Goal: Task Accomplishment & Management: Manage account settings

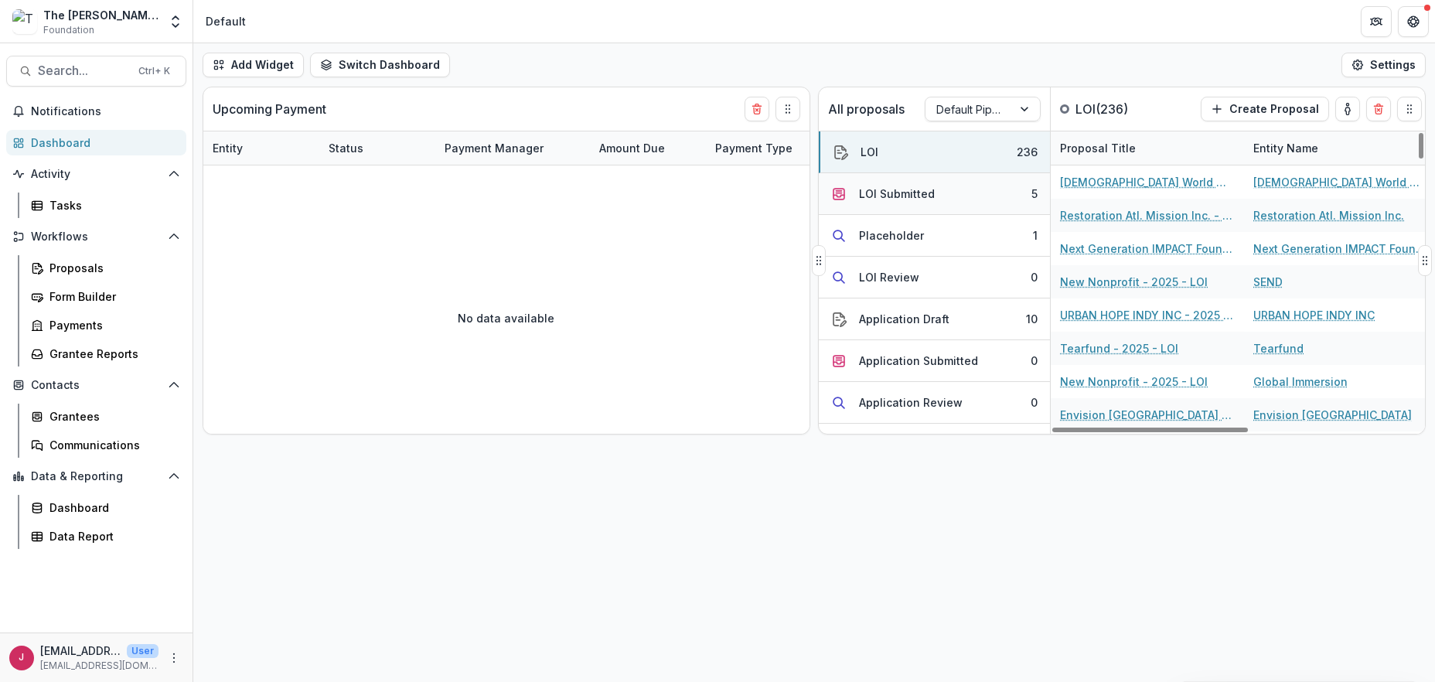
click at [984, 186] on button "LOI Submitted 5" at bounding box center [934, 194] width 231 height 42
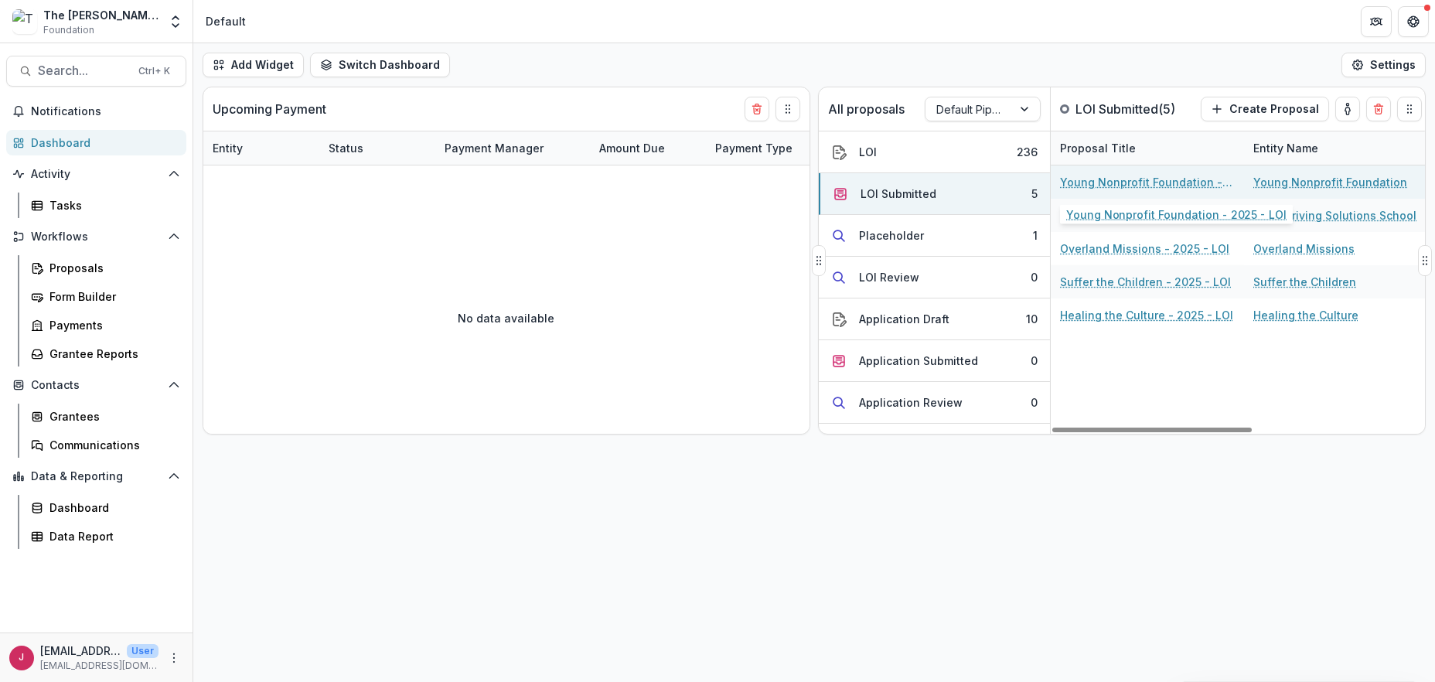
click at [1124, 180] on link "Young Nonprofit Foundation - 2025 - LOI" at bounding box center [1147, 182] width 175 height 16
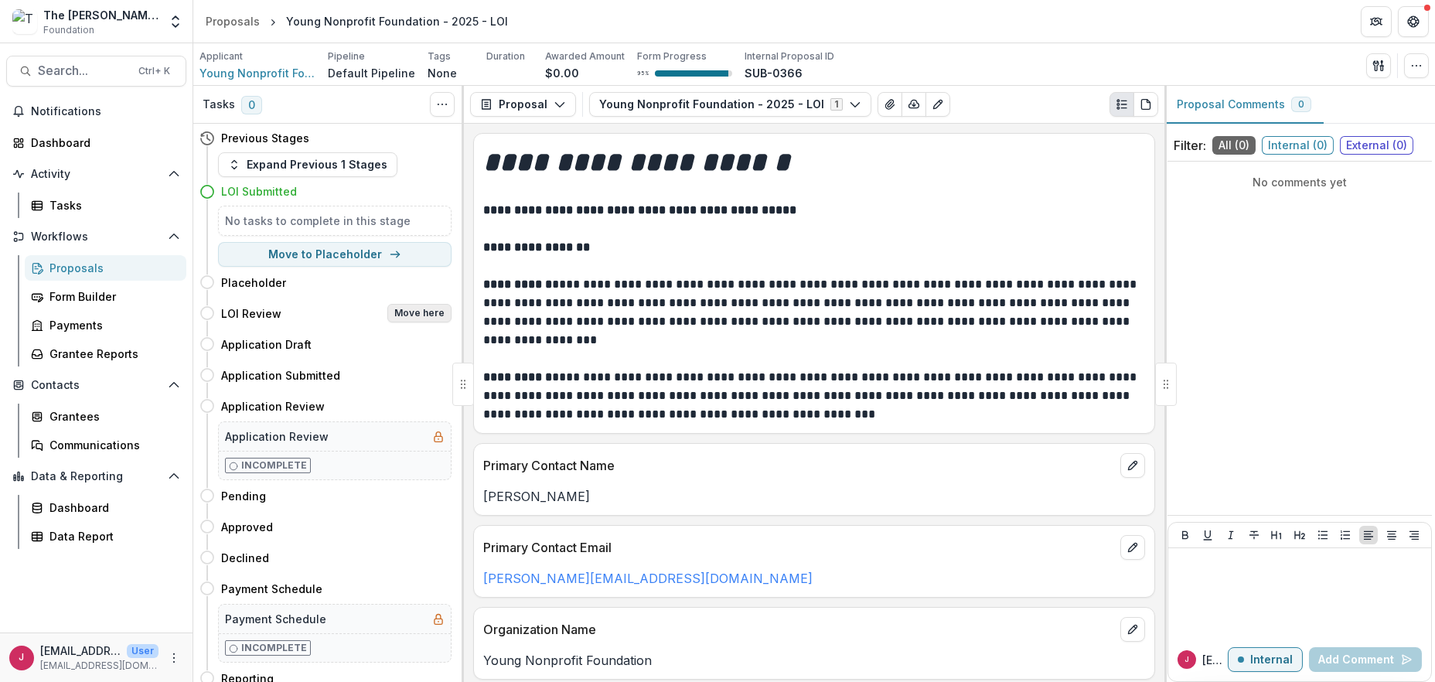
click at [428, 312] on button "Move here" at bounding box center [419, 313] width 64 height 19
select select "**********"
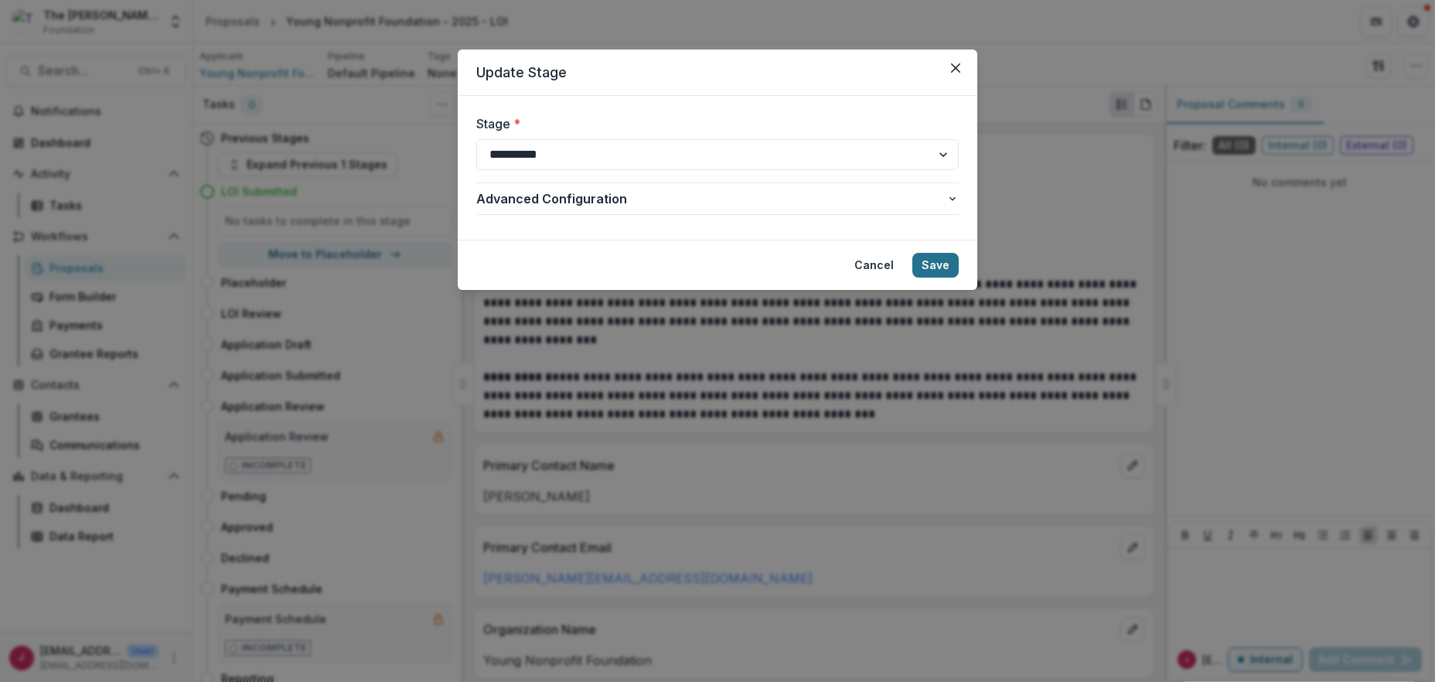
click at [934, 264] on button "Save" at bounding box center [935, 265] width 46 height 25
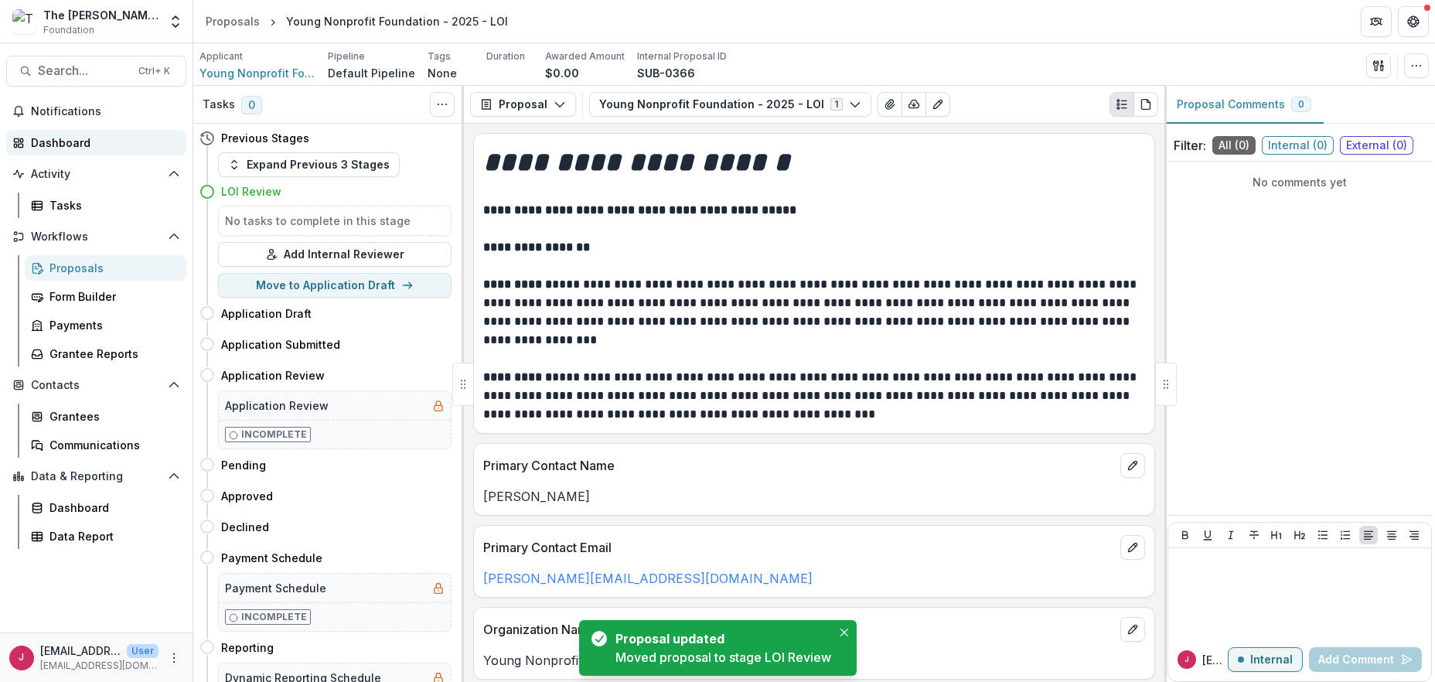
click at [69, 145] on div "Dashboard" at bounding box center [102, 143] width 143 height 16
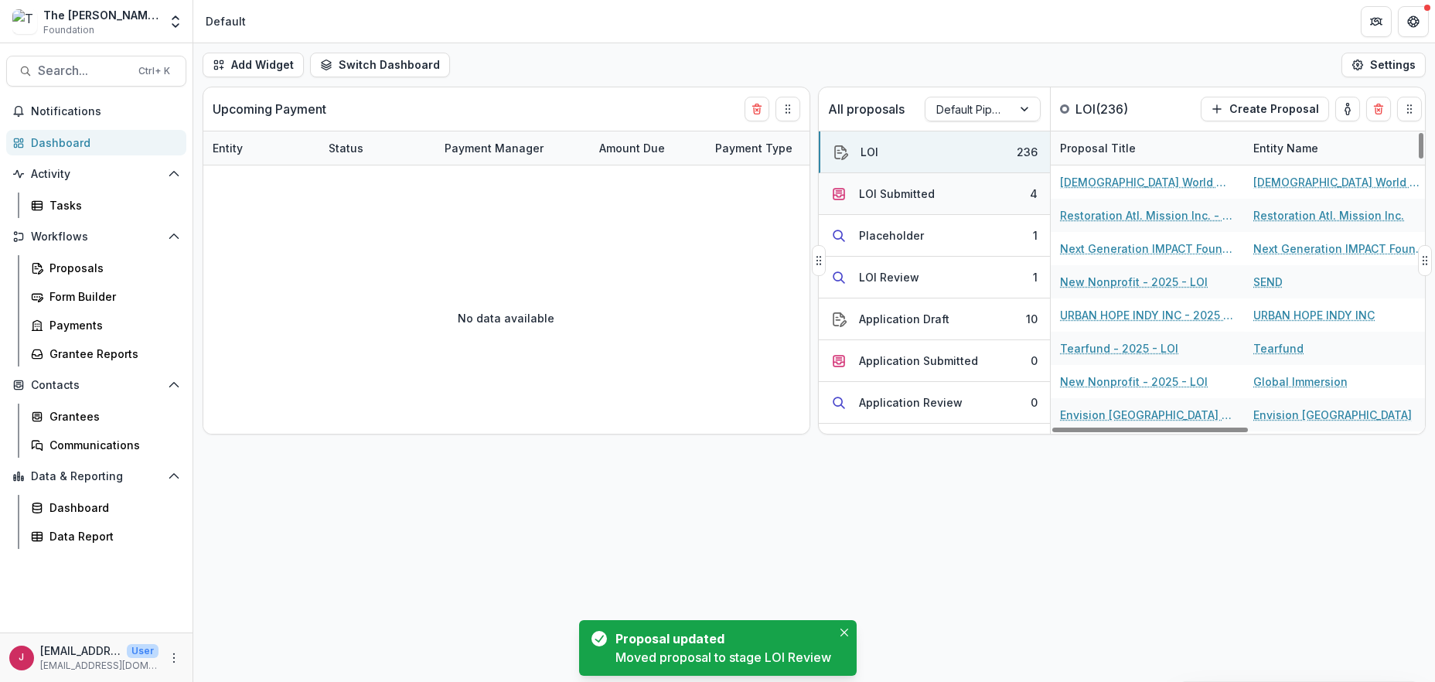
click at [903, 196] on div "LOI Submitted" at bounding box center [897, 194] width 76 height 16
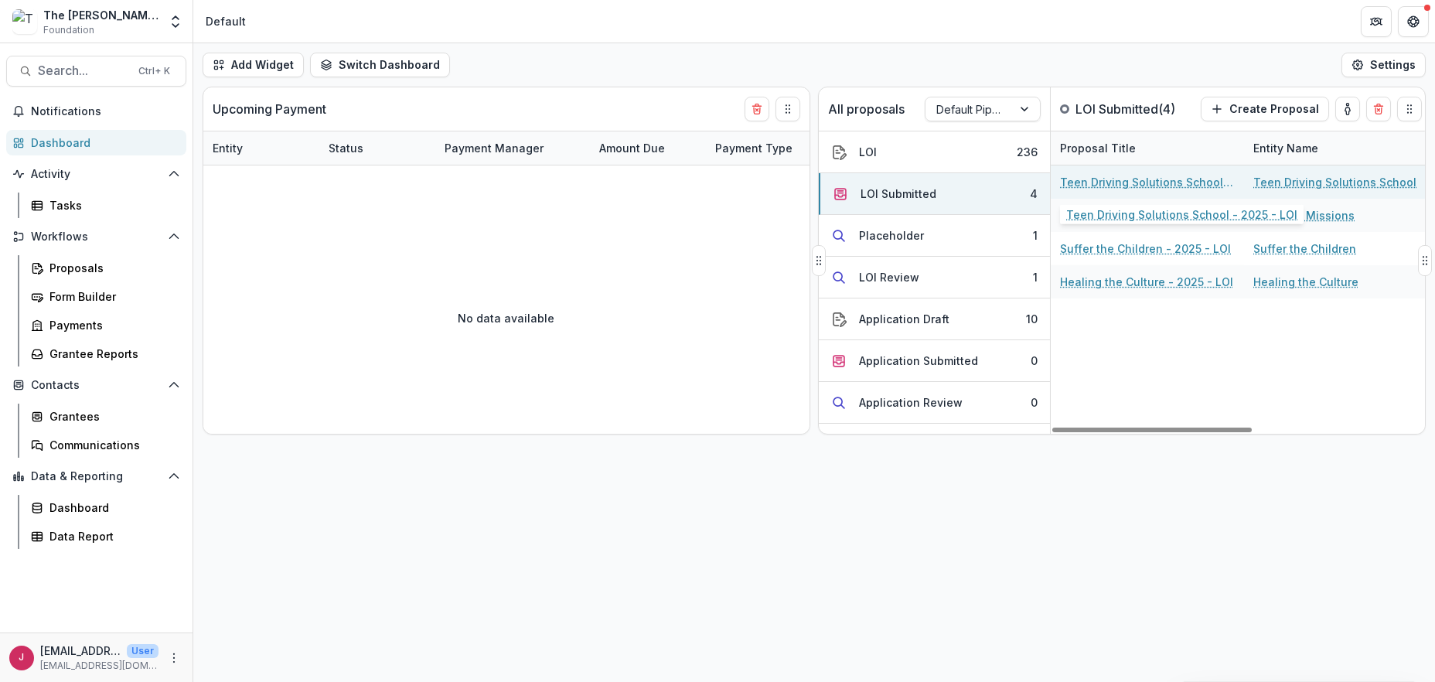
click at [1164, 177] on link "Teen Driving Solutions School - 2025 - LOI" at bounding box center [1147, 182] width 175 height 16
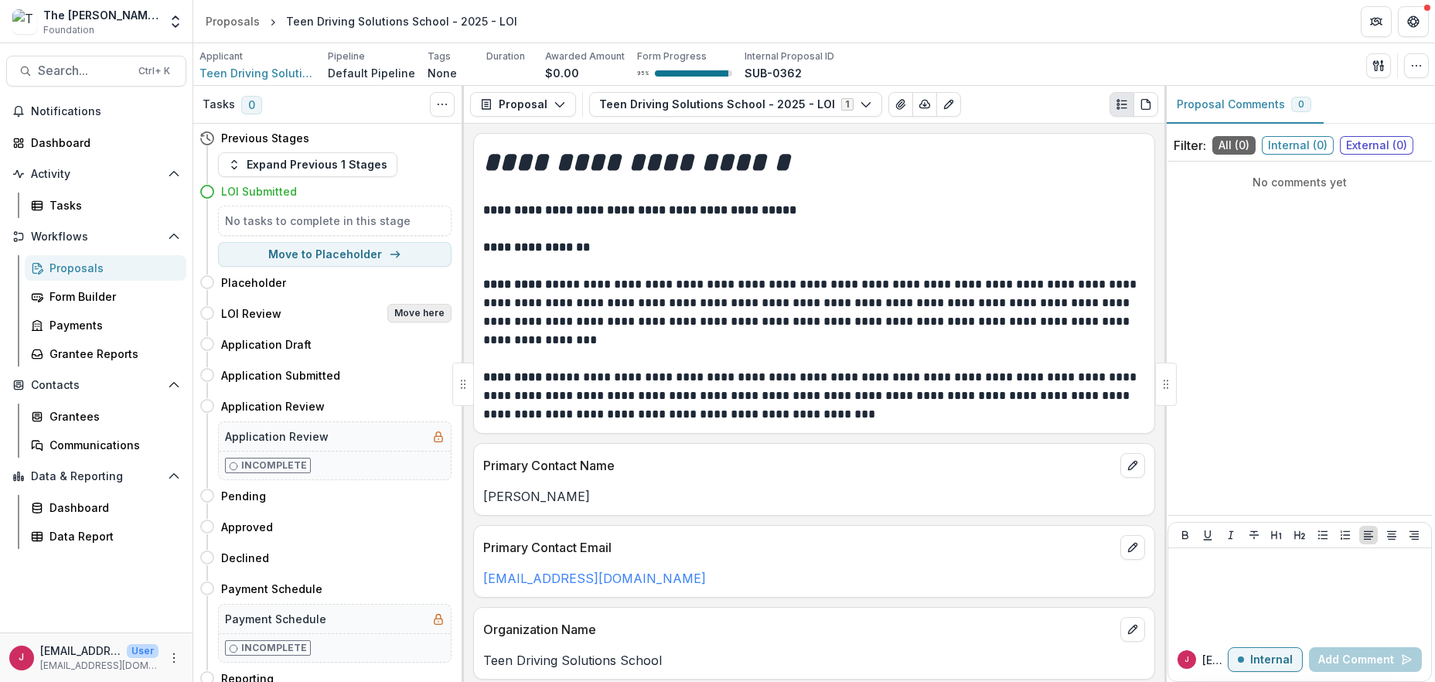
click at [407, 310] on button "Move here" at bounding box center [419, 313] width 64 height 19
select select "**********"
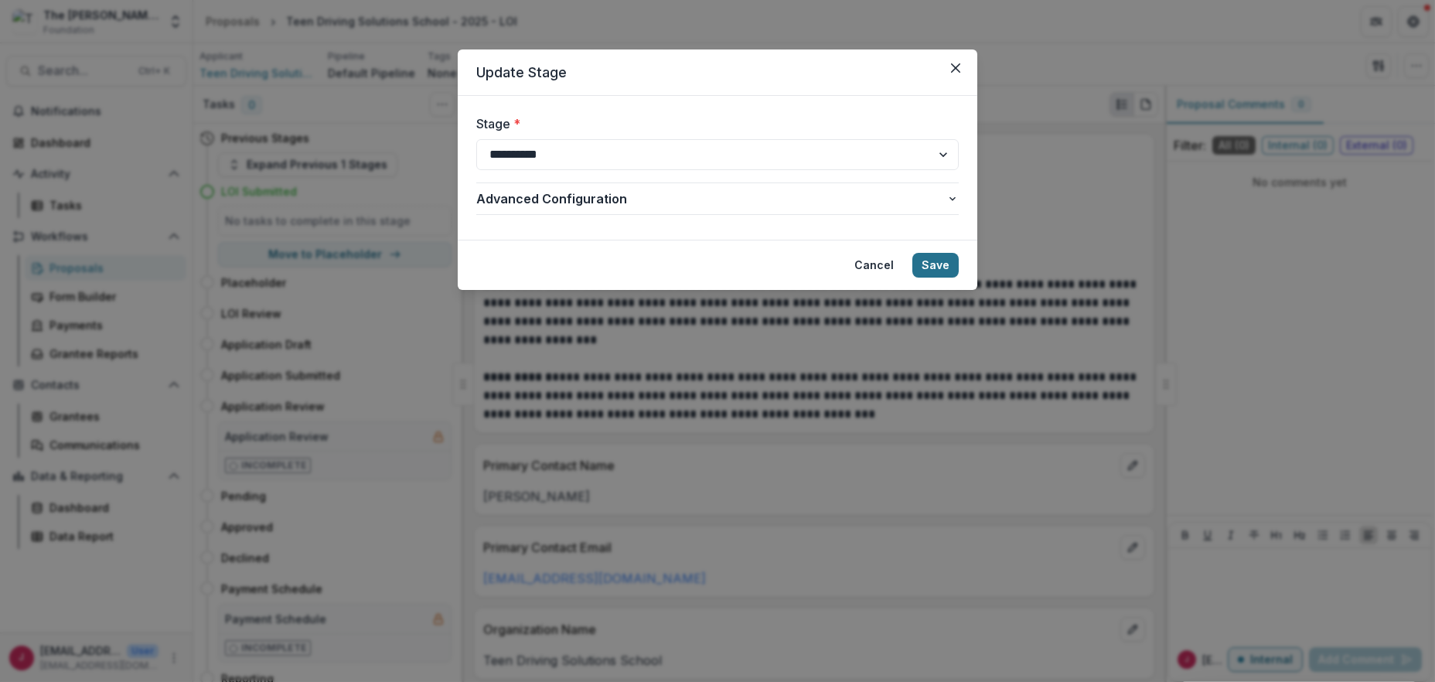
click at [941, 265] on button "Save" at bounding box center [935, 265] width 46 height 25
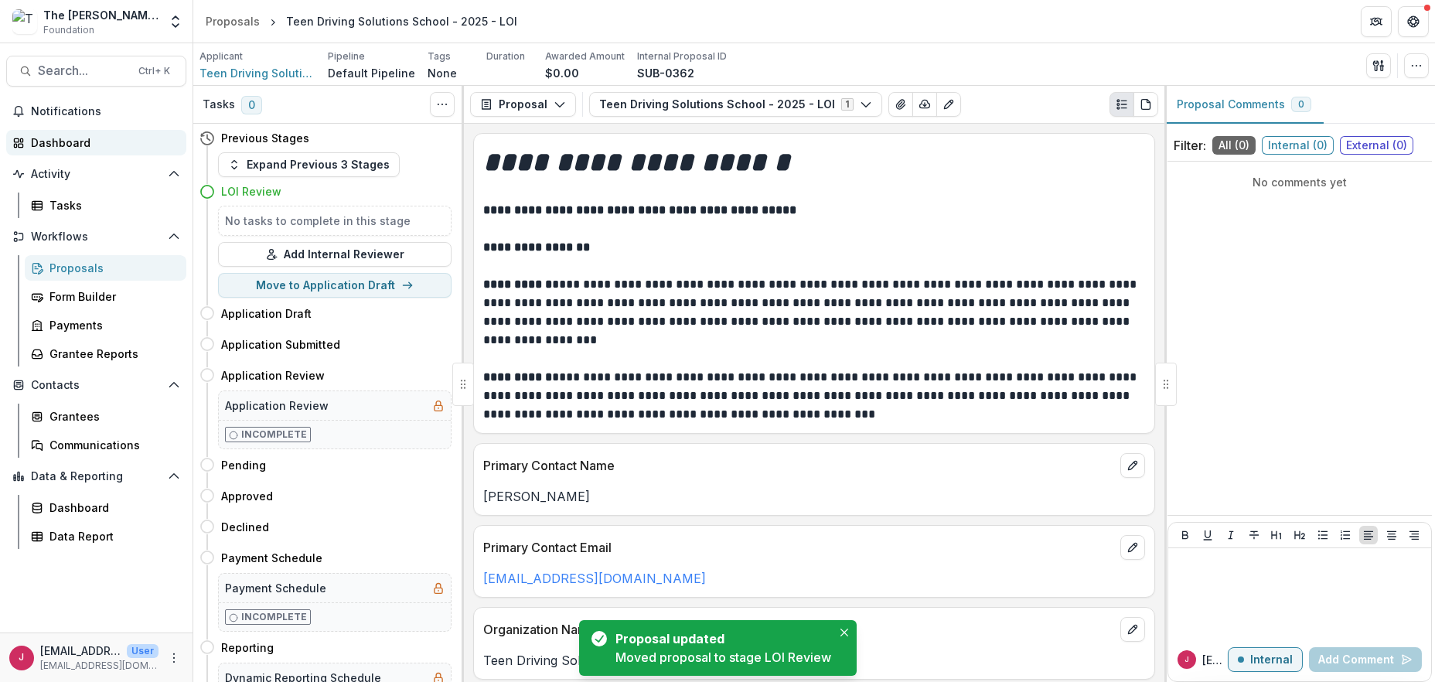
click at [90, 136] on div "Dashboard" at bounding box center [102, 143] width 143 height 16
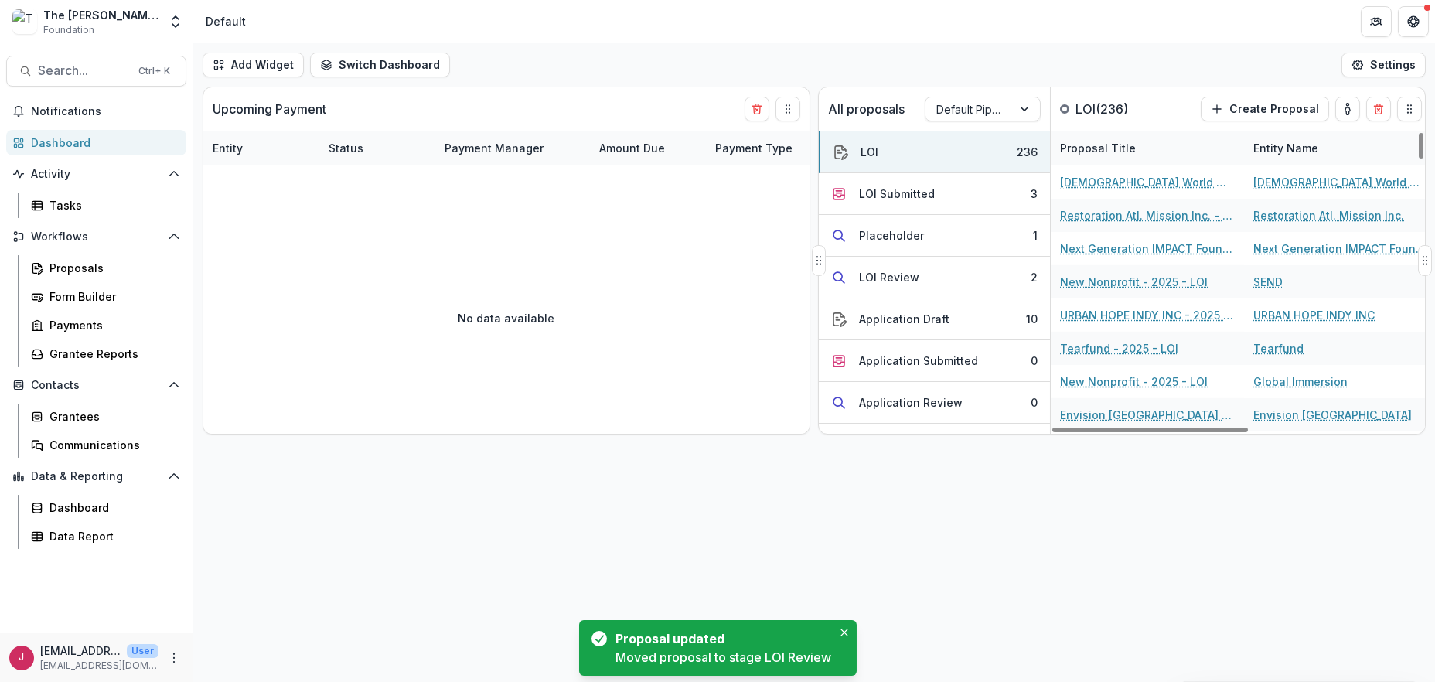
drag, startPoint x: 954, startPoint y: 200, endPoint x: 1048, endPoint y: 201, distance: 94.3
click at [956, 200] on button "LOI Submitted 3" at bounding box center [934, 194] width 231 height 42
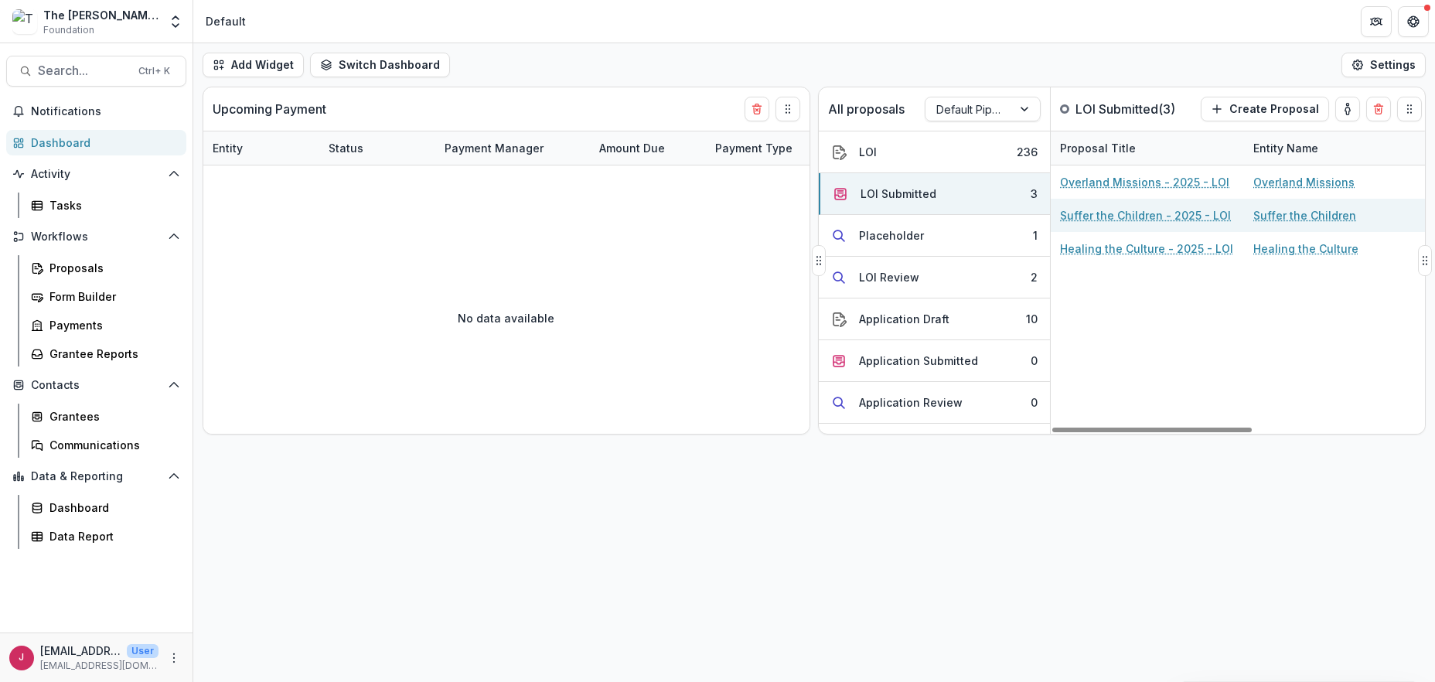
click at [1106, 210] on link "Suffer the Children - 2025 - LOI" at bounding box center [1145, 215] width 171 height 16
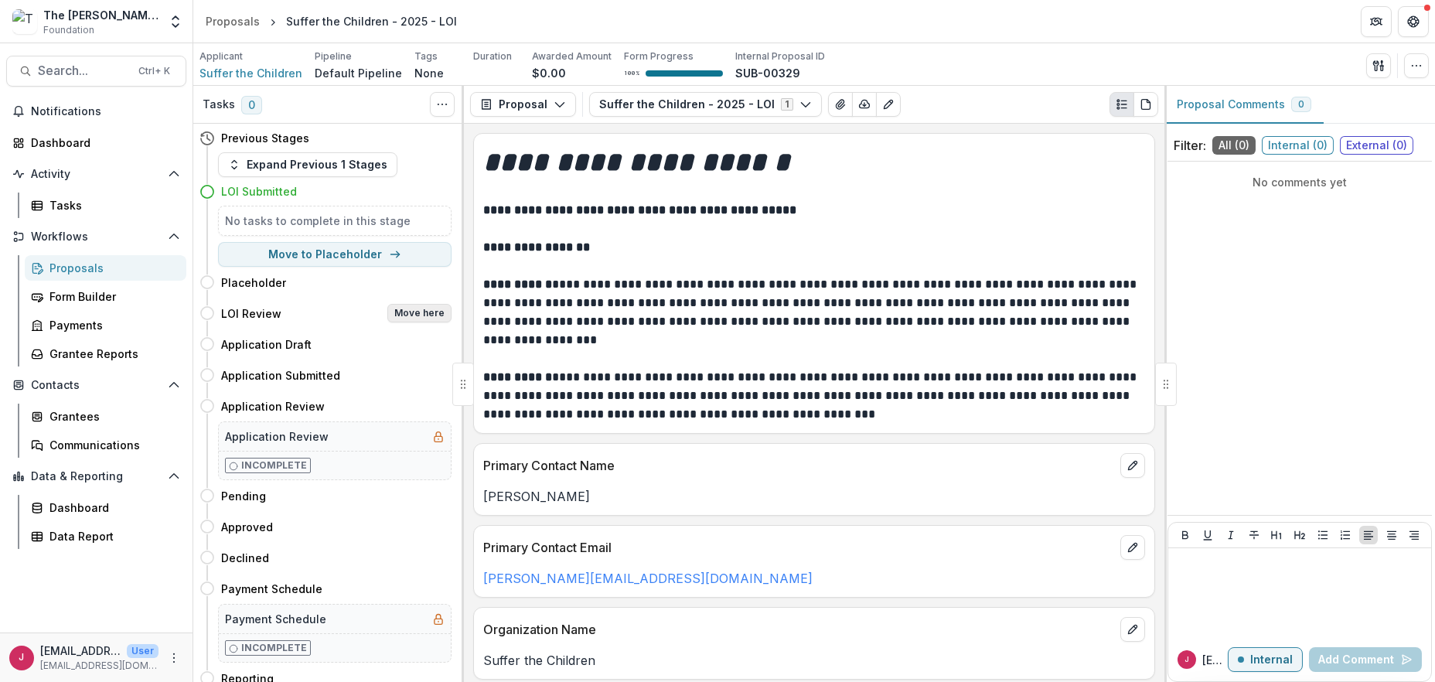
click at [427, 312] on button "Move here" at bounding box center [419, 313] width 64 height 19
select select "**********"
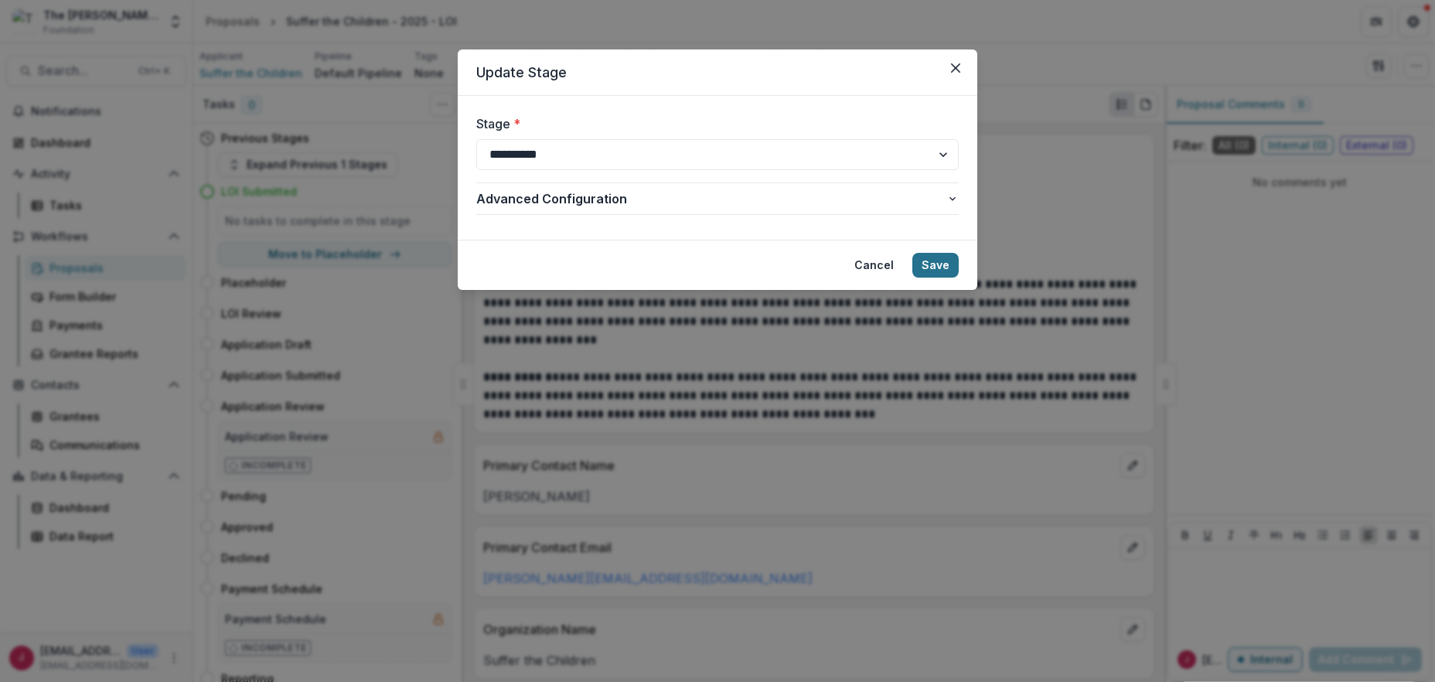
click at [937, 264] on button "Save" at bounding box center [935, 265] width 46 height 25
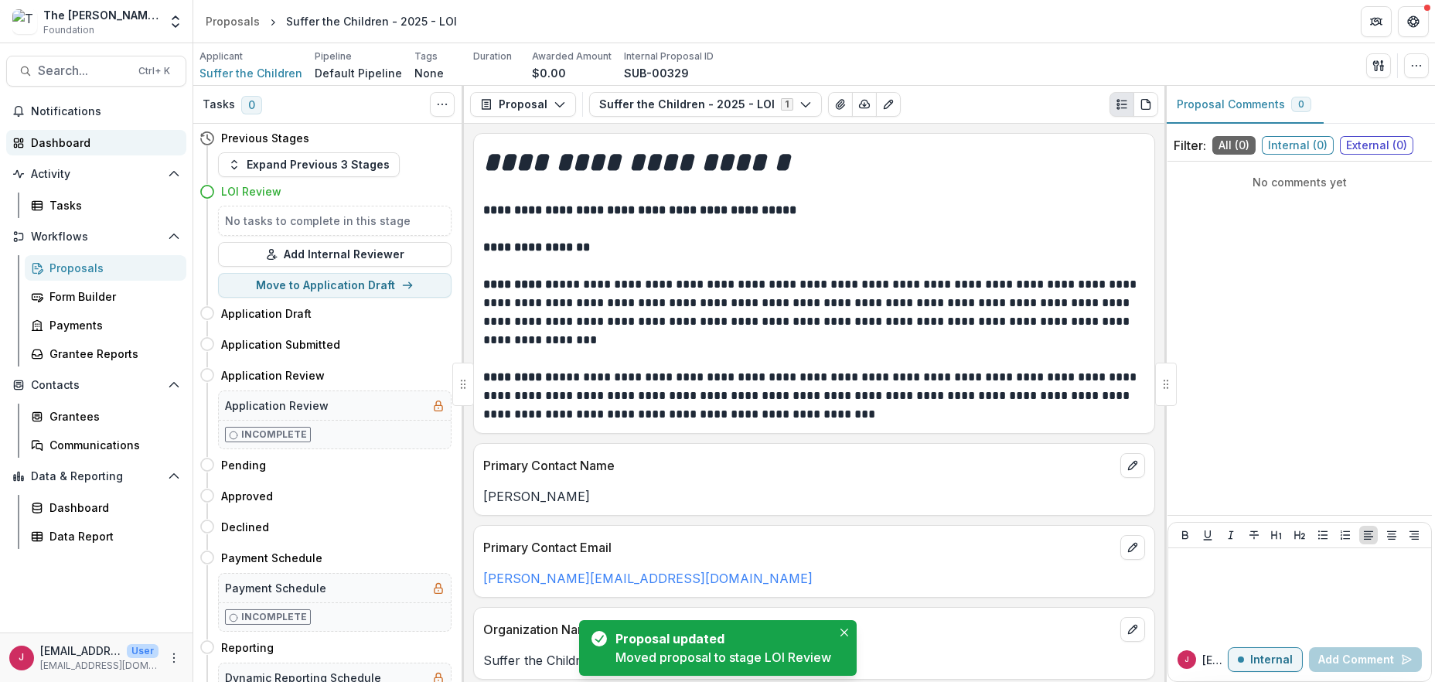
click at [73, 145] on div "Dashboard" at bounding box center [102, 143] width 143 height 16
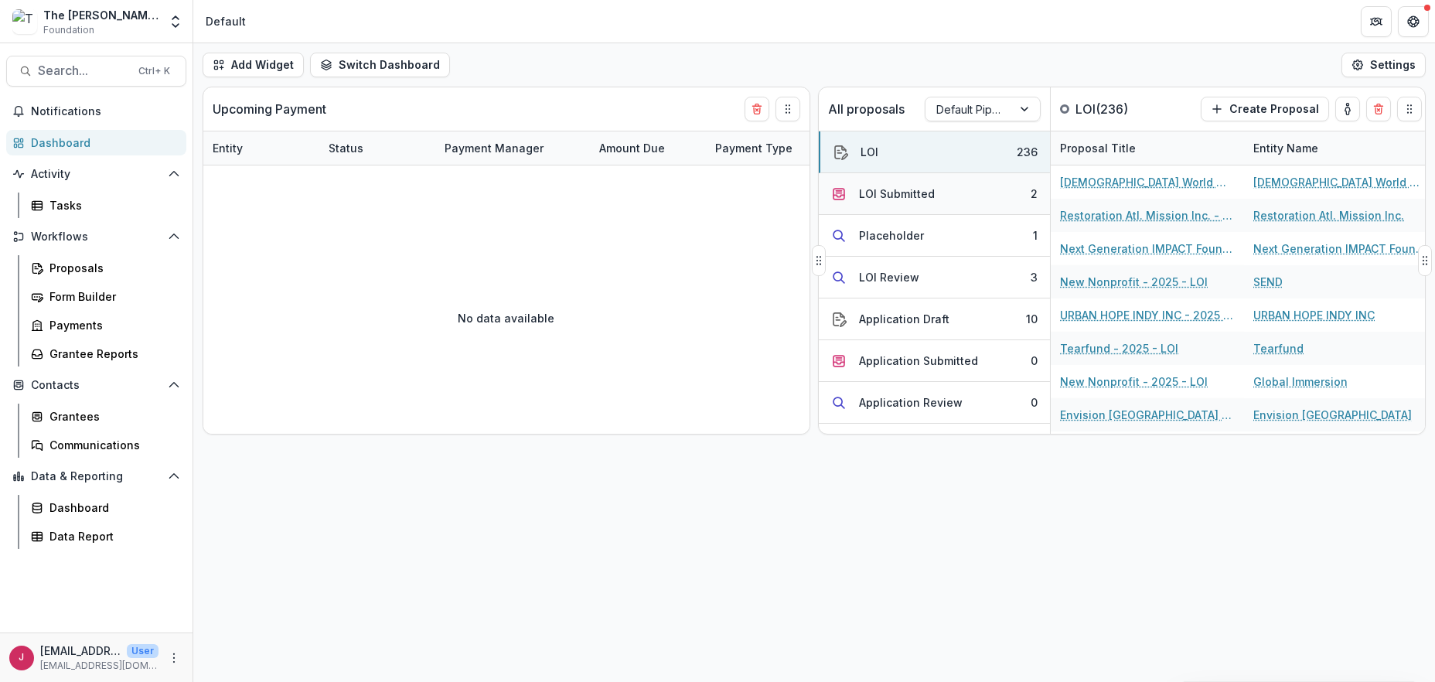
click at [932, 196] on button "LOI Submitted 2" at bounding box center [934, 194] width 231 height 42
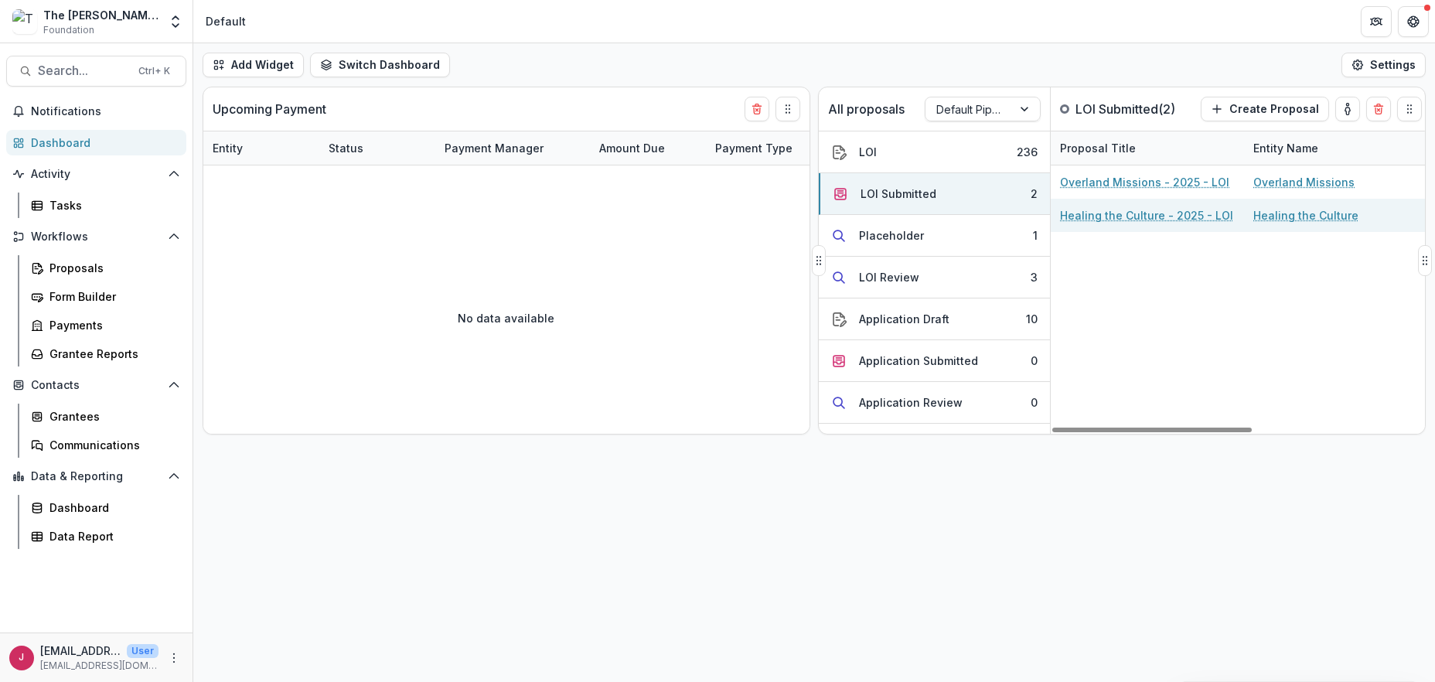
click at [1082, 217] on link "Healing the Culture - 2025 - LOI" at bounding box center [1146, 215] width 173 height 16
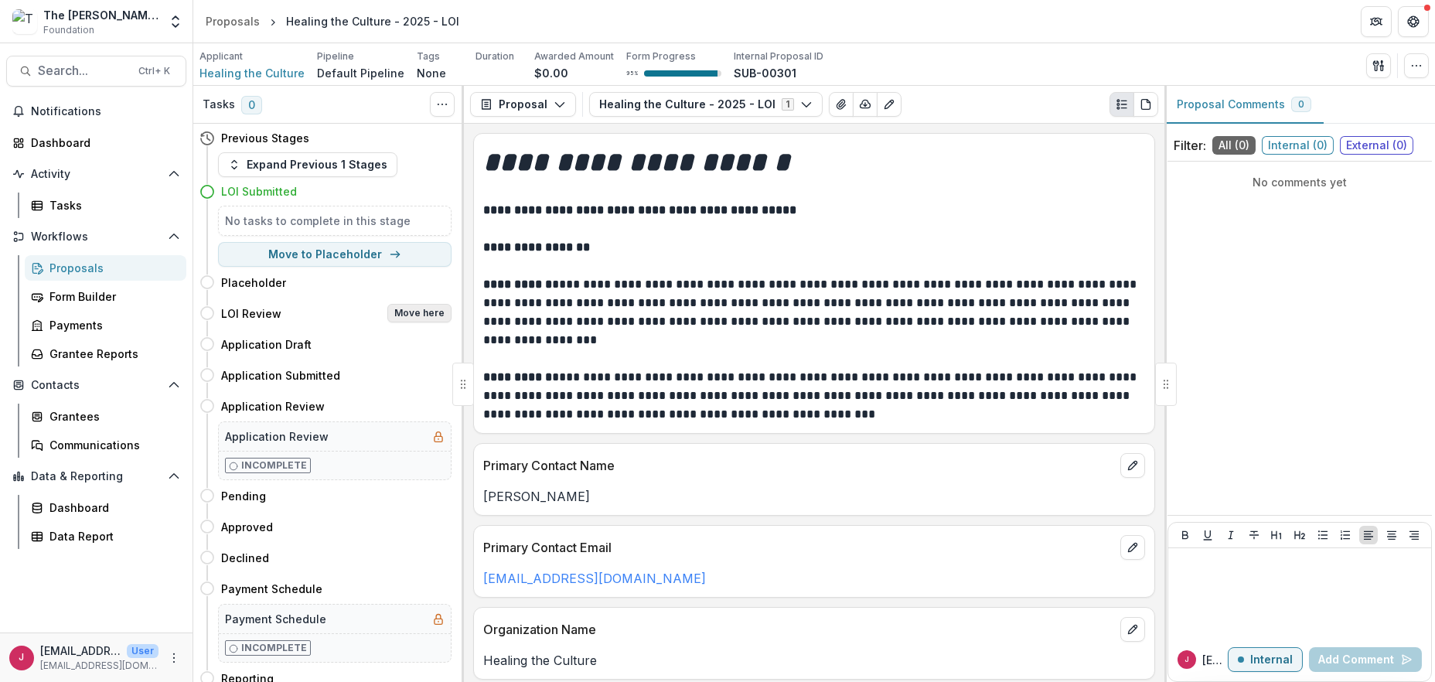
click at [398, 310] on button "Move here" at bounding box center [419, 313] width 64 height 19
select select "**********"
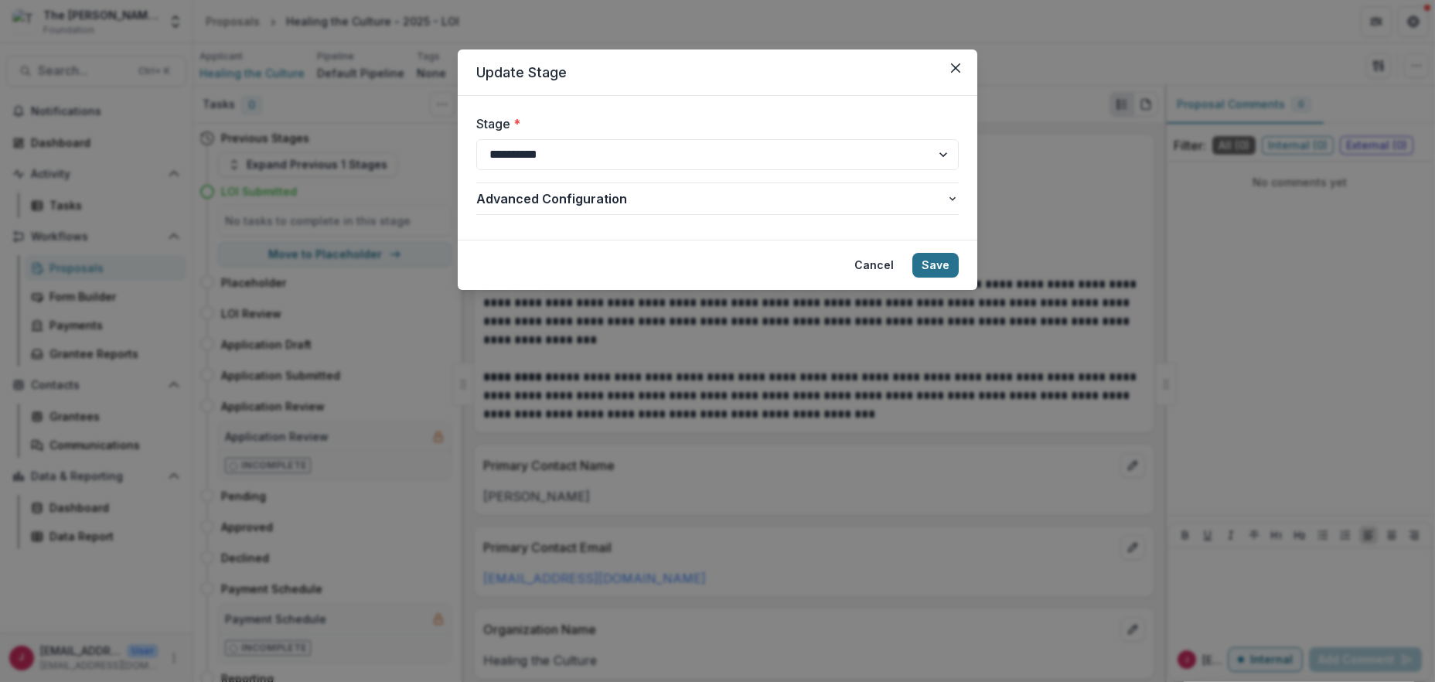
click at [930, 259] on button "Save" at bounding box center [935, 265] width 46 height 25
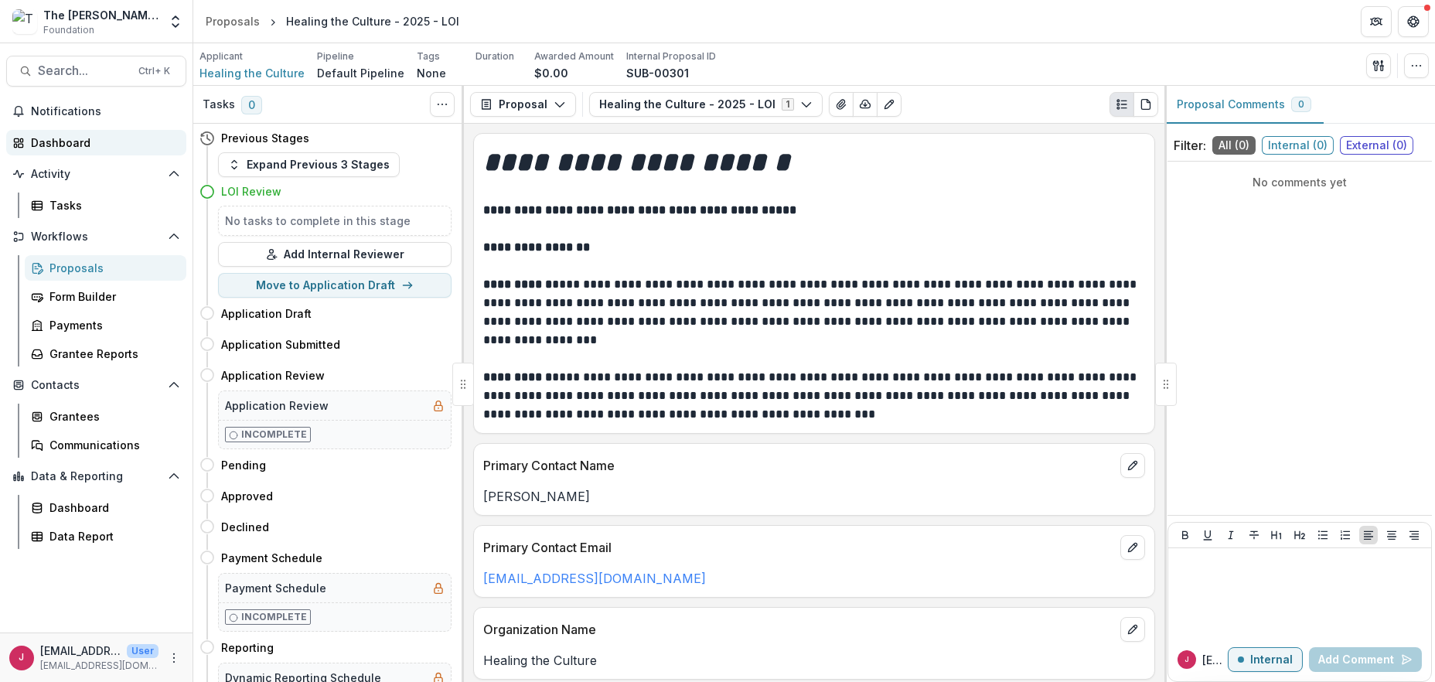
click at [73, 141] on div "Dashboard" at bounding box center [102, 143] width 143 height 16
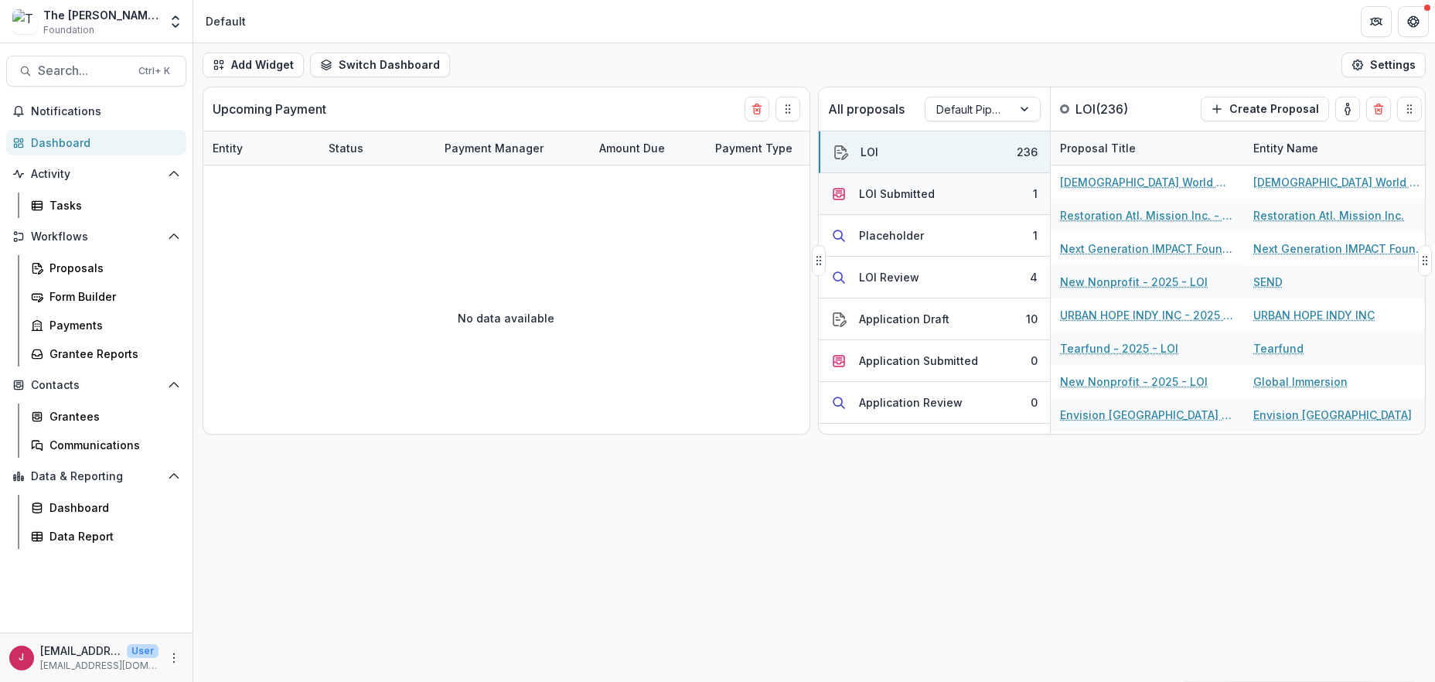
click at [914, 190] on div "LOI Submitted" at bounding box center [897, 194] width 76 height 16
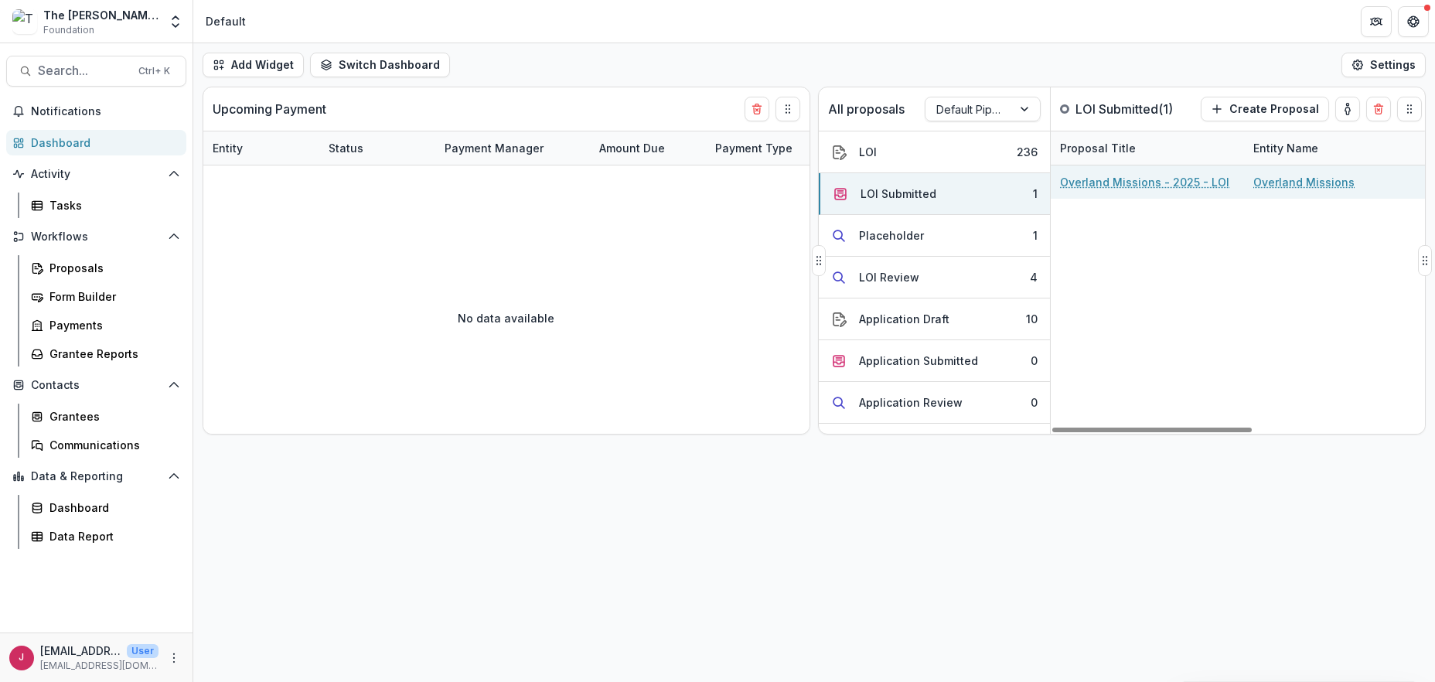
click at [1081, 180] on link "Overland Missions - 2025 - LOI" at bounding box center [1144, 182] width 169 height 16
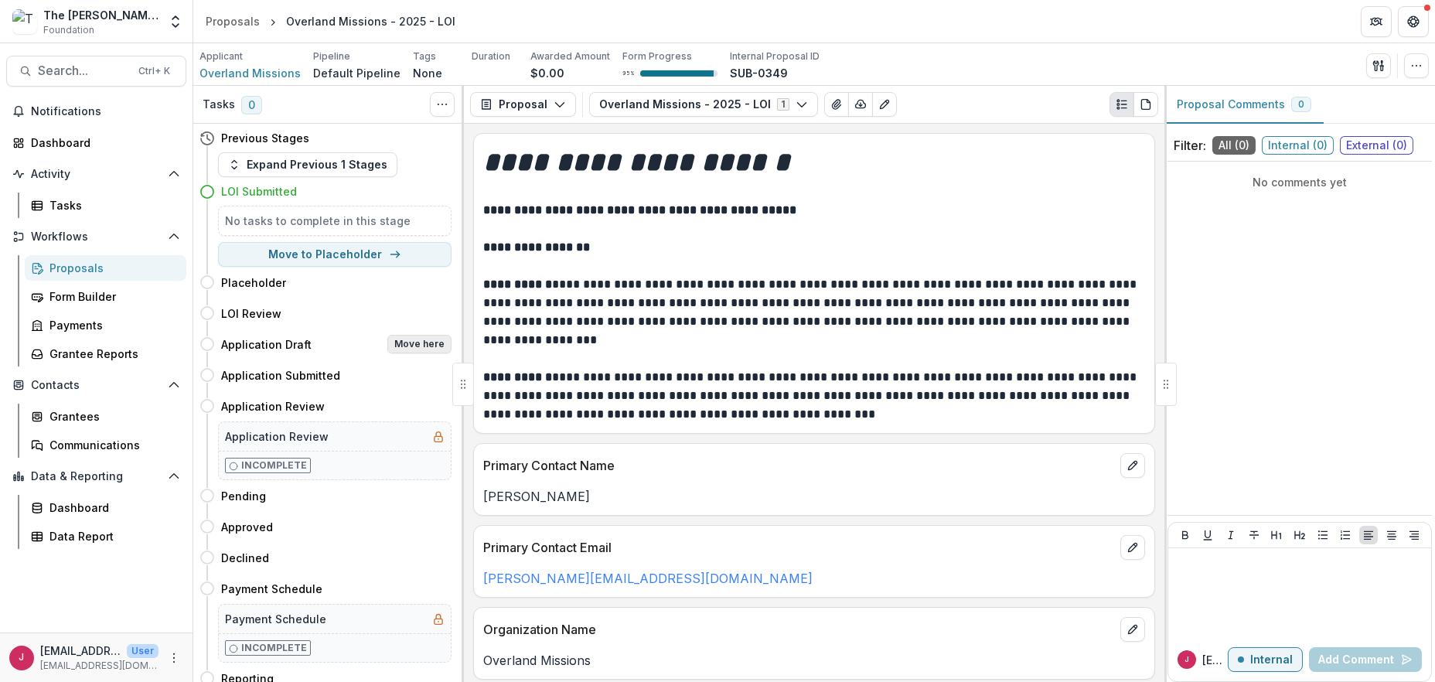
click at [415, 344] on button "Move here" at bounding box center [419, 344] width 64 height 19
select select "**********"
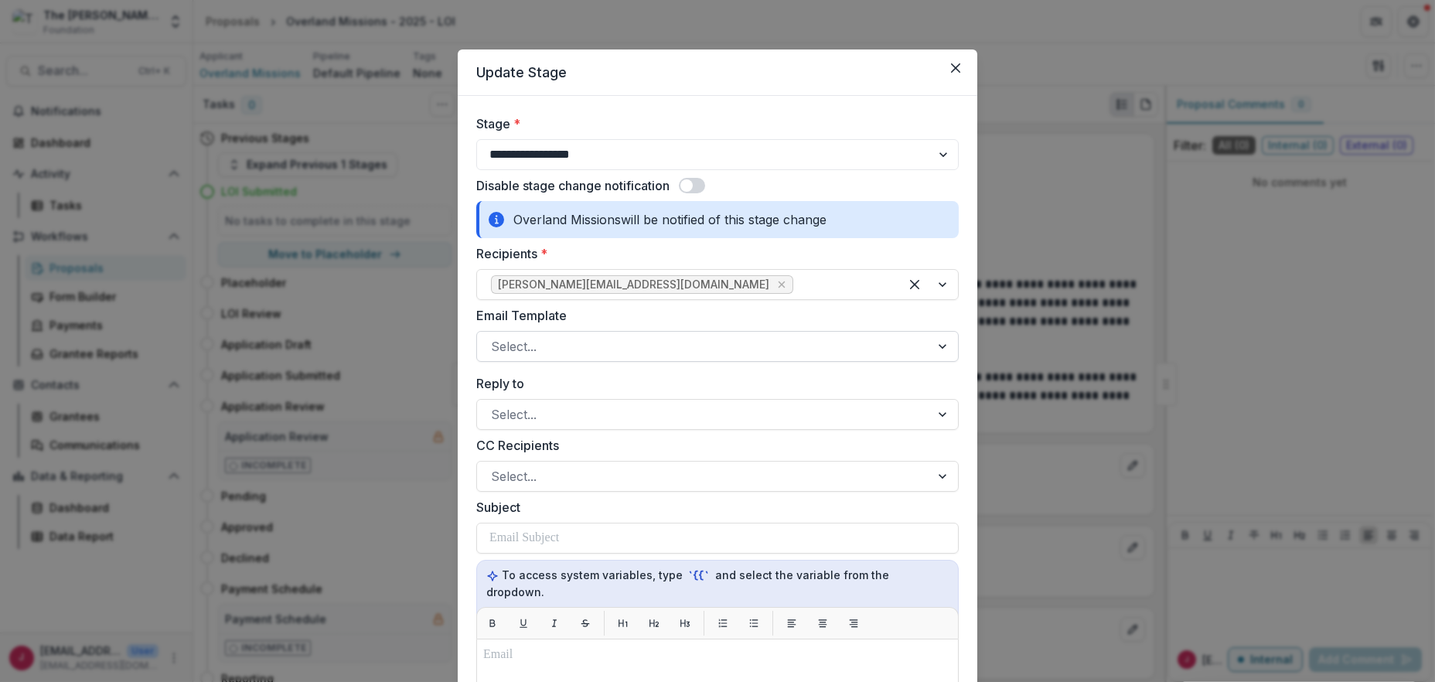
click at [532, 349] on div at bounding box center [703, 347] width 425 height 22
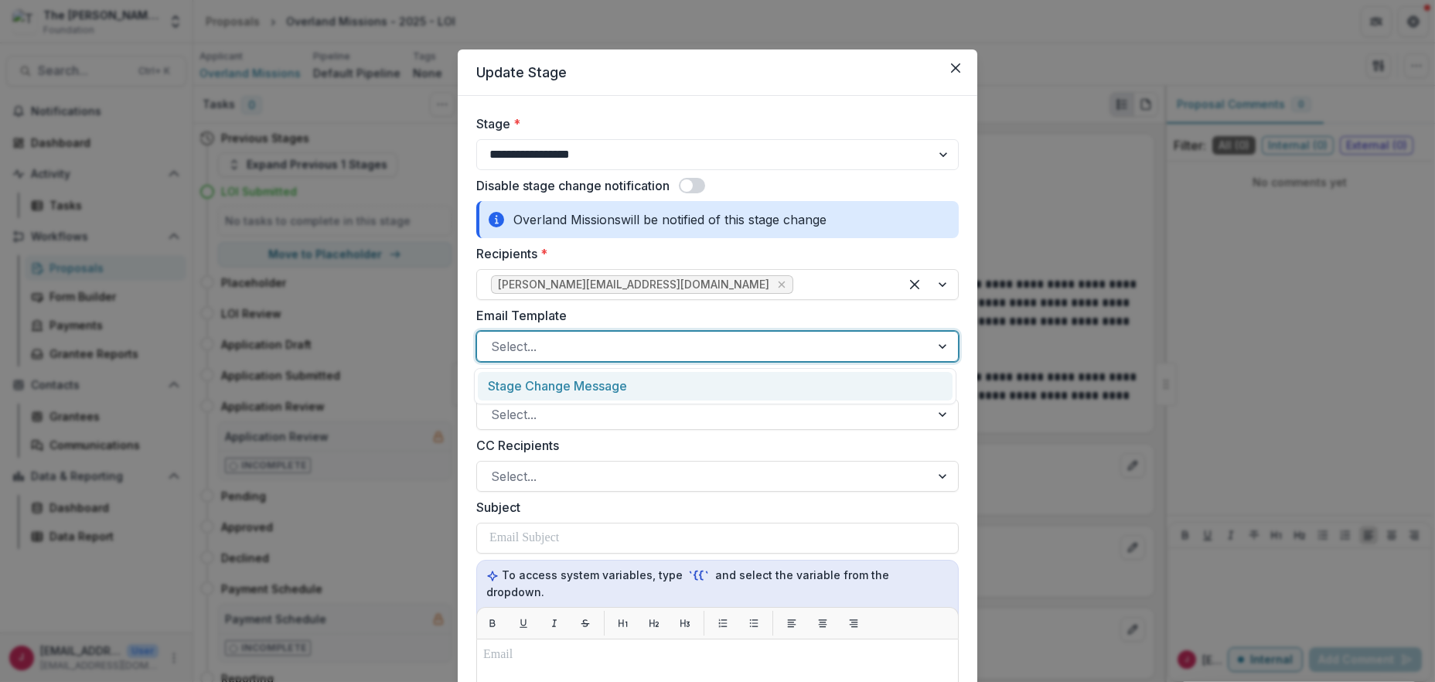
click at [527, 385] on div "Stage Change Message" at bounding box center [715, 386] width 475 height 29
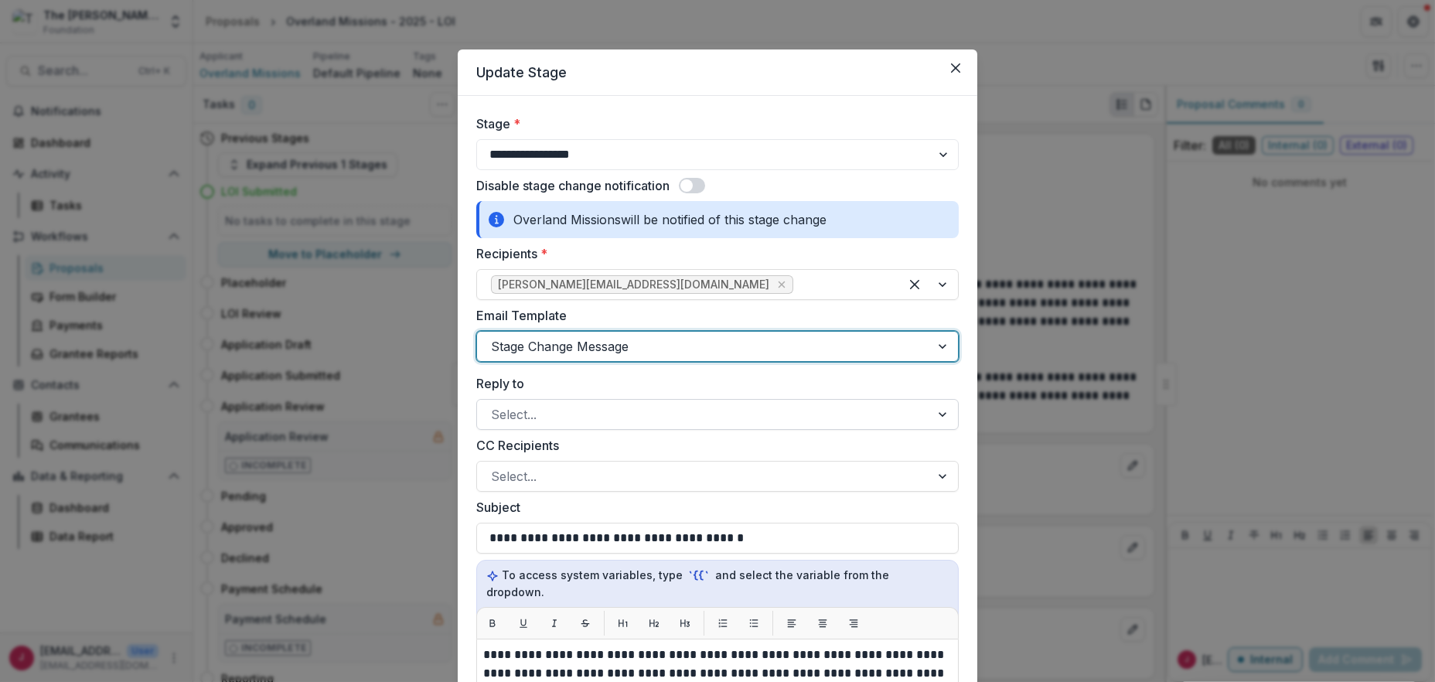
click at [530, 410] on div at bounding box center [703, 415] width 425 height 22
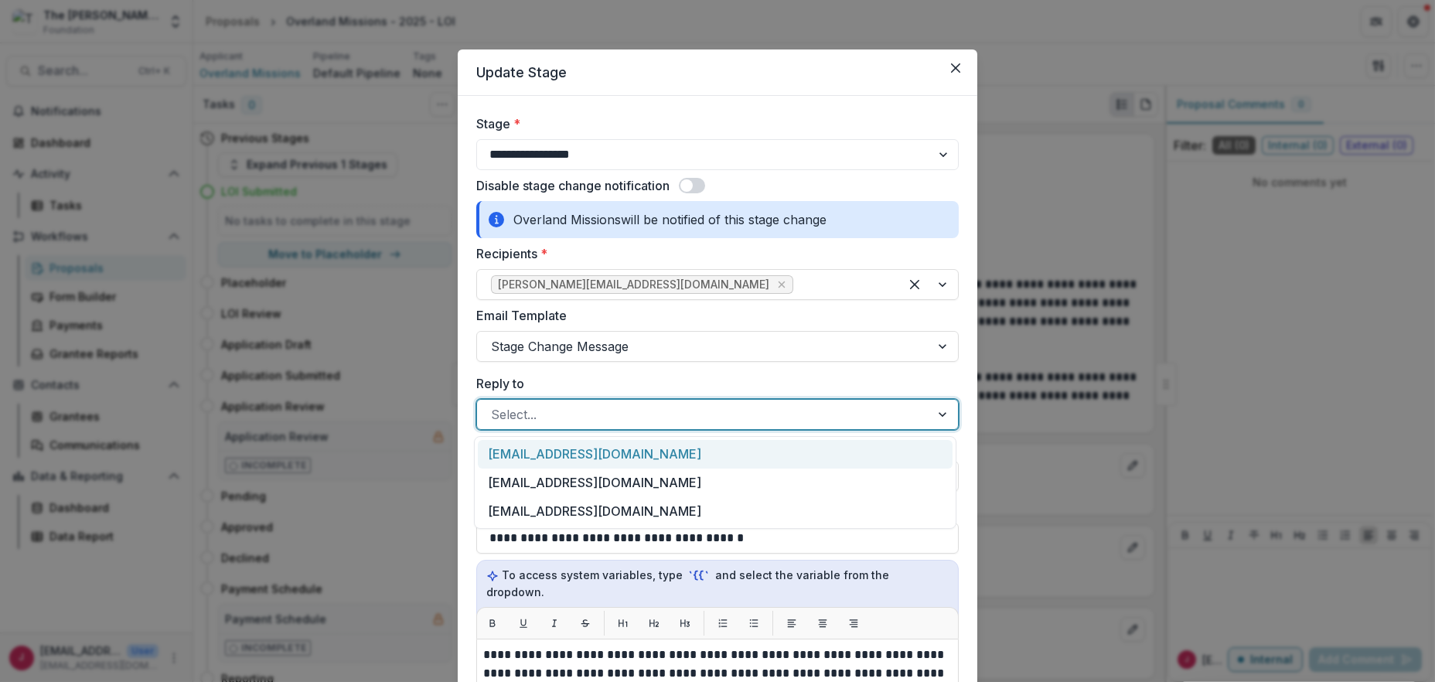
click at [529, 450] on div "[EMAIL_ADDRESS][DOMAIN_NAME]" at bounding box center [715, 454] width 475 height 29
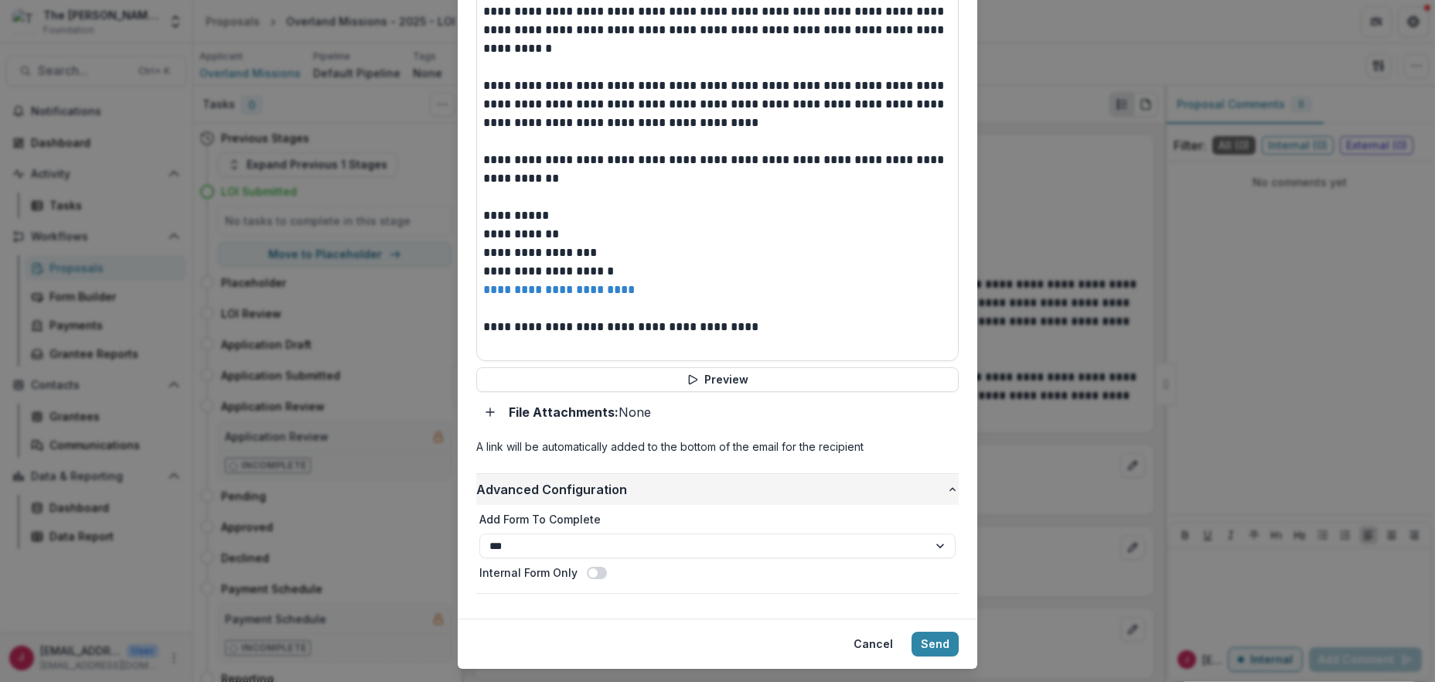
scroll to position [683, 0]
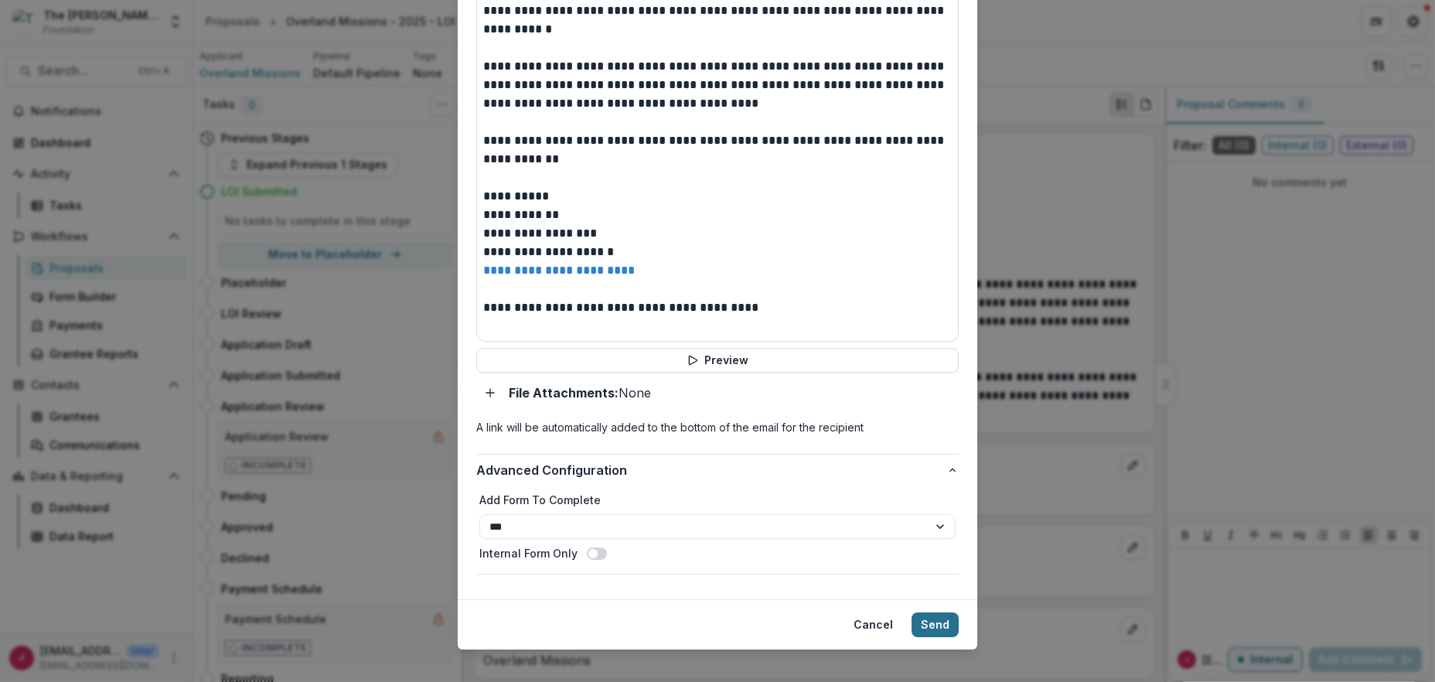
click at [933, 612] on button "Send" at bounding box center [935, 624] width 47 height 25
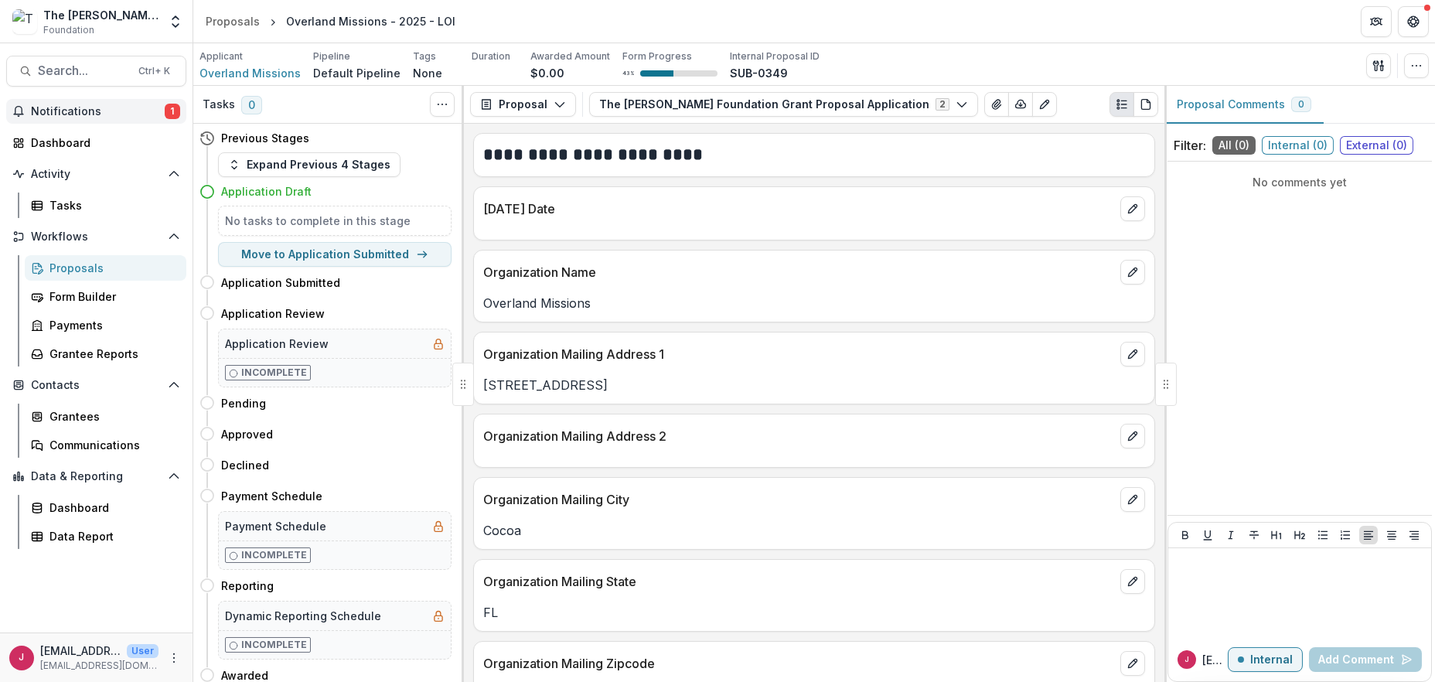
click at [58, 111] on span "Notifications" at bounding box center [98, 111] width 134 height 13
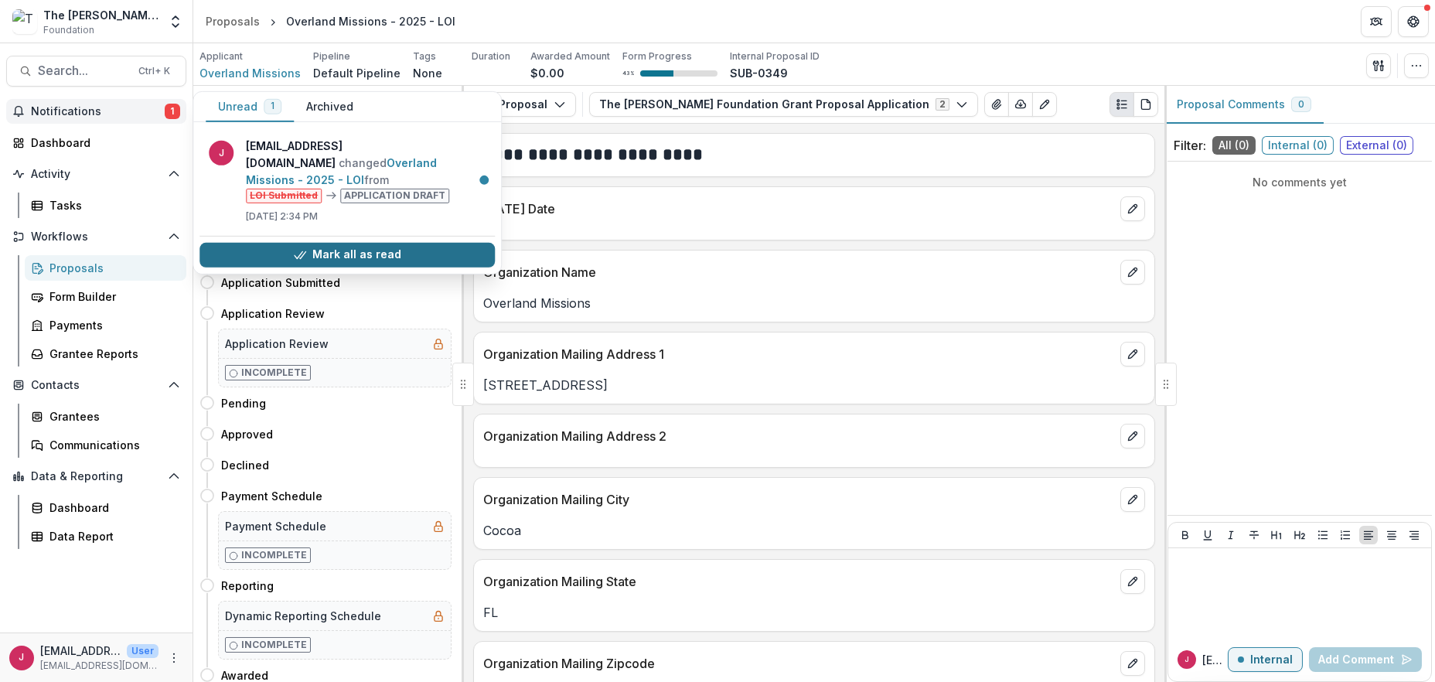
click at [394, 243] on button "Mark all as read" at bounding box center [346, 255] width 295 height 25
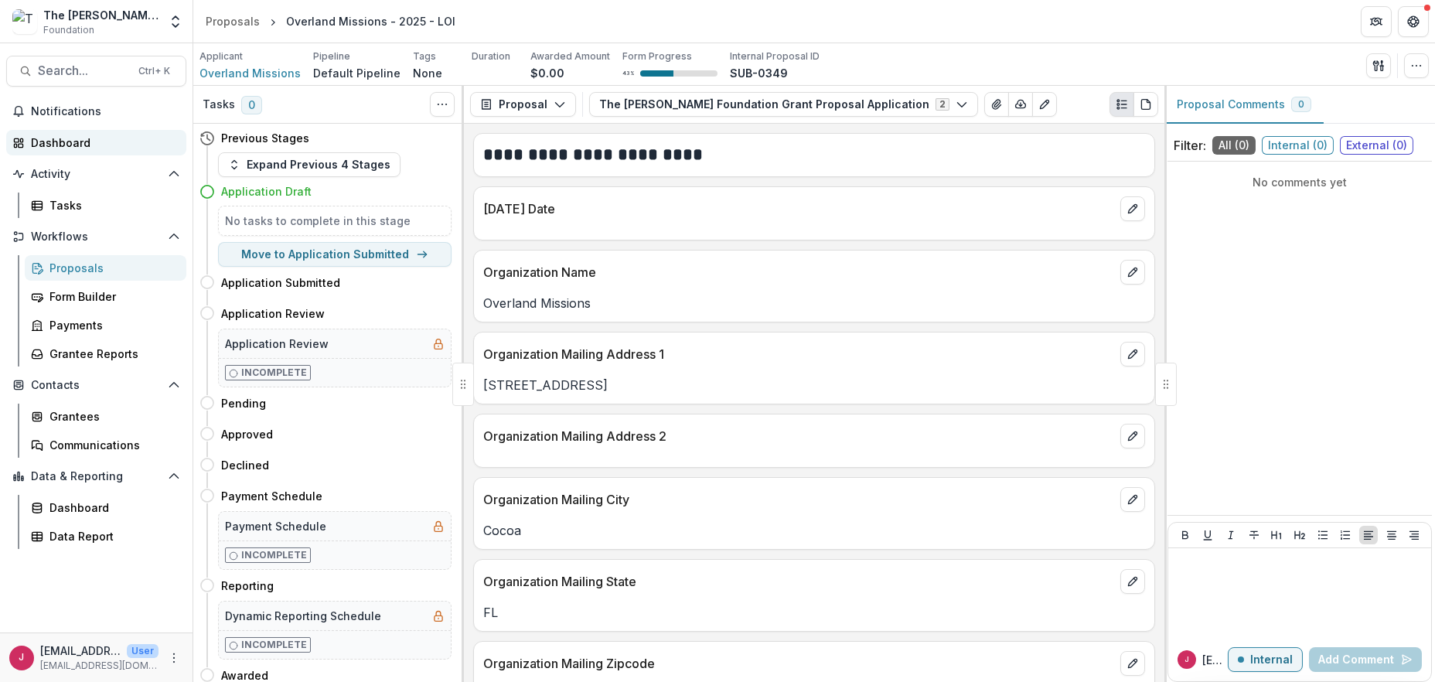
drag, startPoint x: 77, startPoint y: 146, endPoint x: 1101, endPoint y: 156, distance: 1024.4
click at [81, 145] on div "Dashboard" at bounding box center [102, 143] width 143 height 16
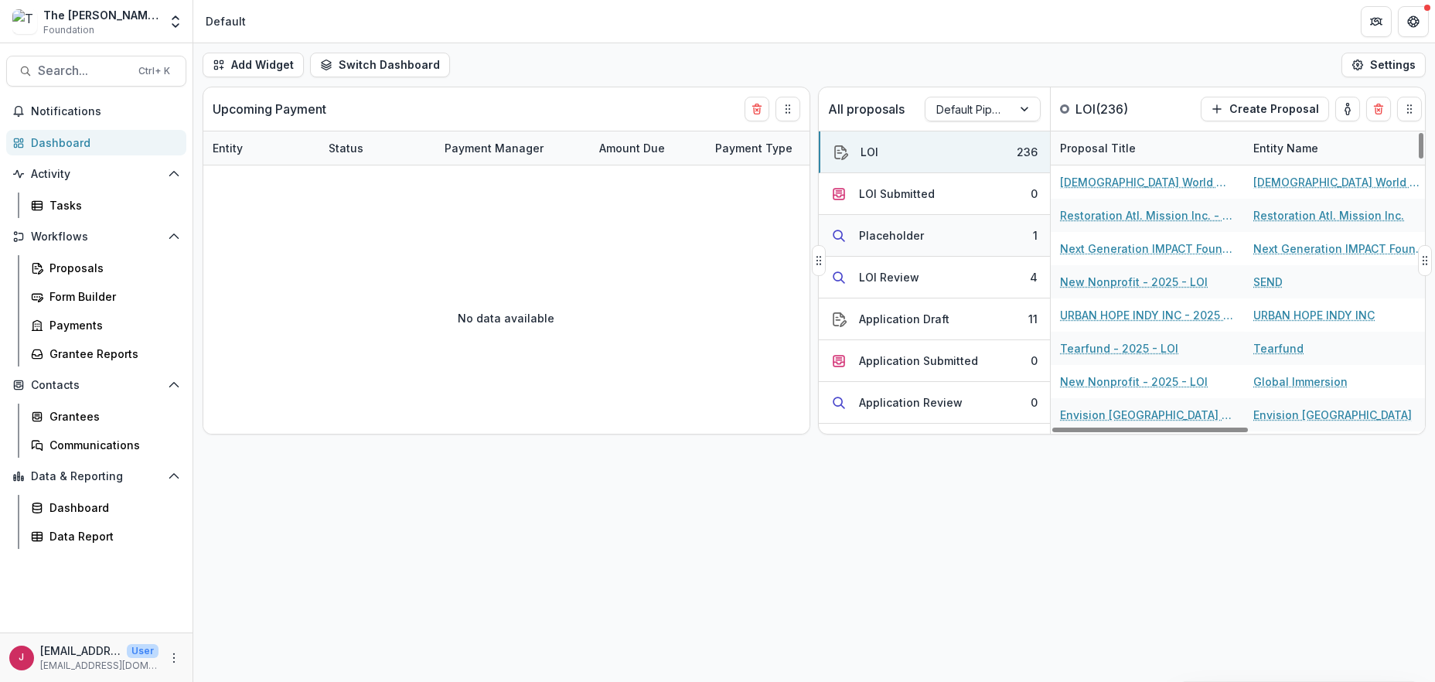
click at [990, 232] on button "Placeholder 1" at bounding box center [934, 236] width 231 height 42
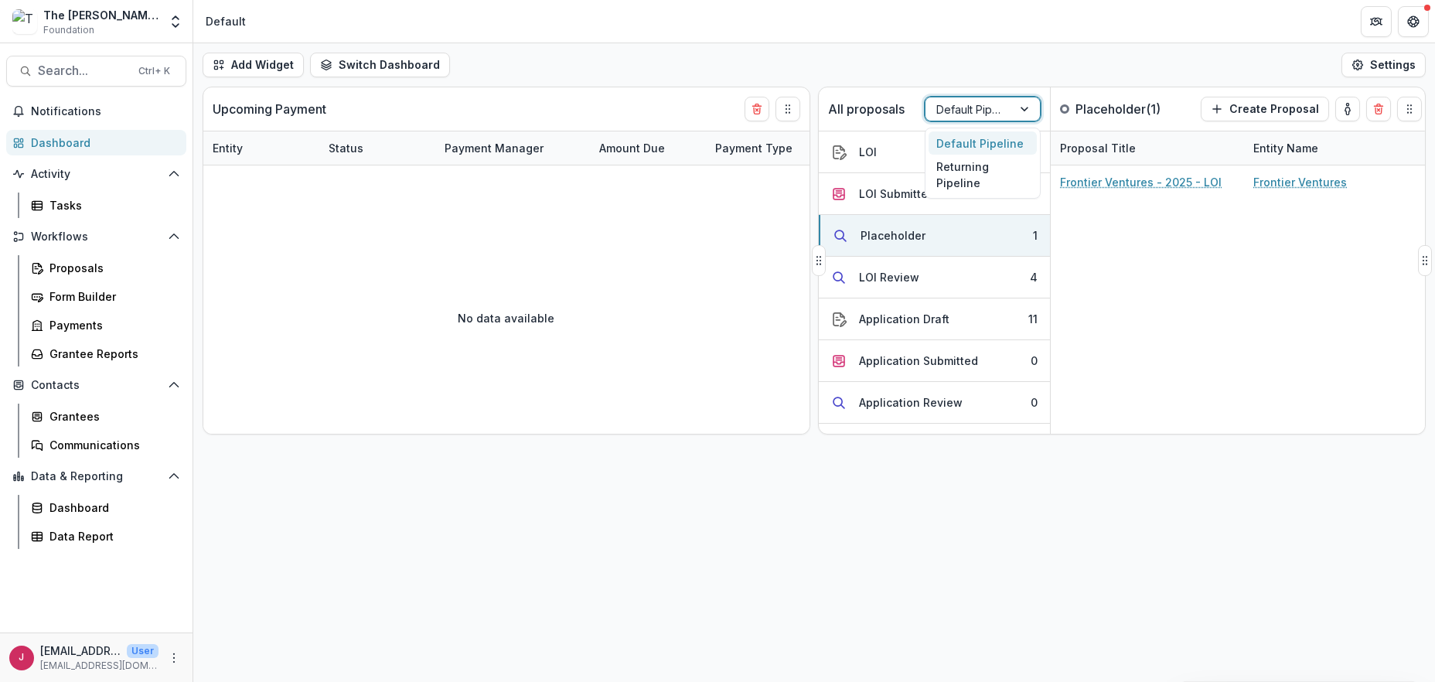
click at [1025, 111] on div at bounding box center [1026, 108] width 28 height 23
click at [966, 173] on div "Returning Pipeline" at bounding box center [983, 175] width 108 height 40
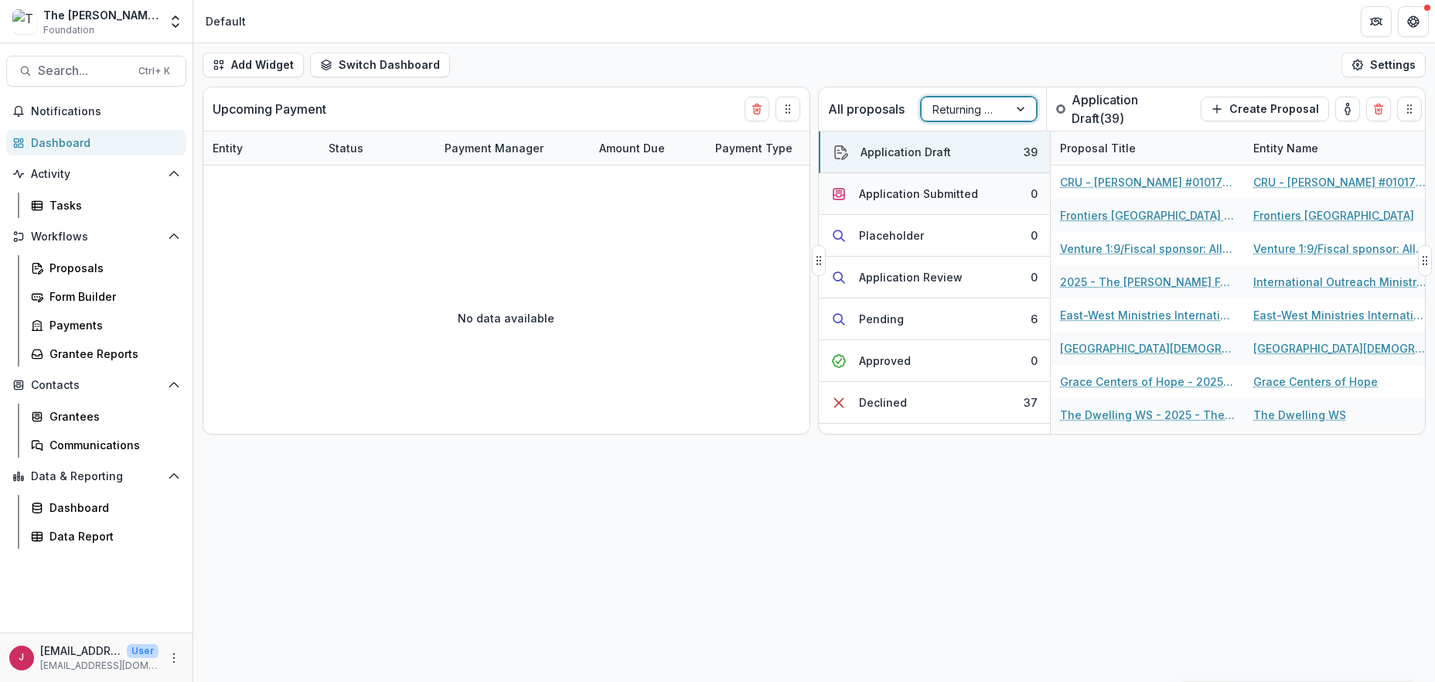
click at [929, 191] on div "Application Submitted" at bounding box center [918, 194] width 119 height 16
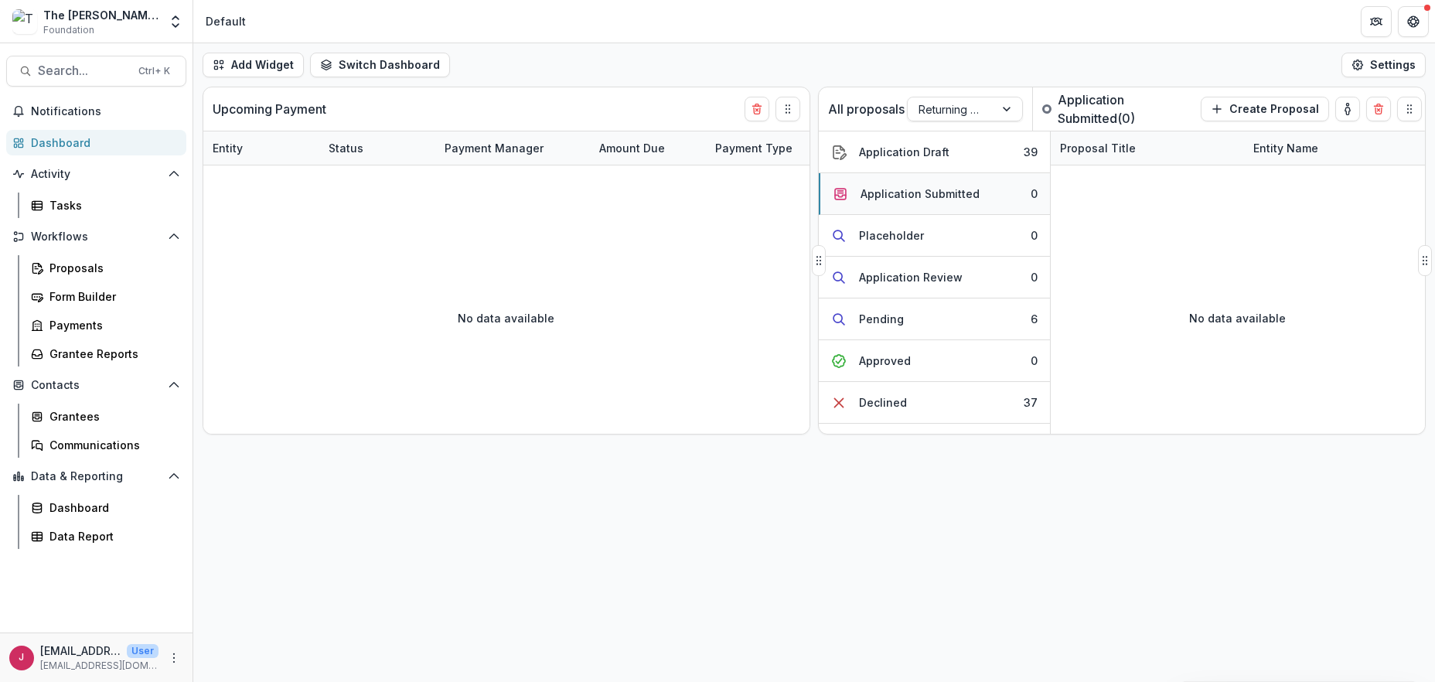
click at [929, 191] on div "Application Submitted" at bounding box center [919, 194] width 119 height 16
